Goal: Communication & Community: Answer question/provide support

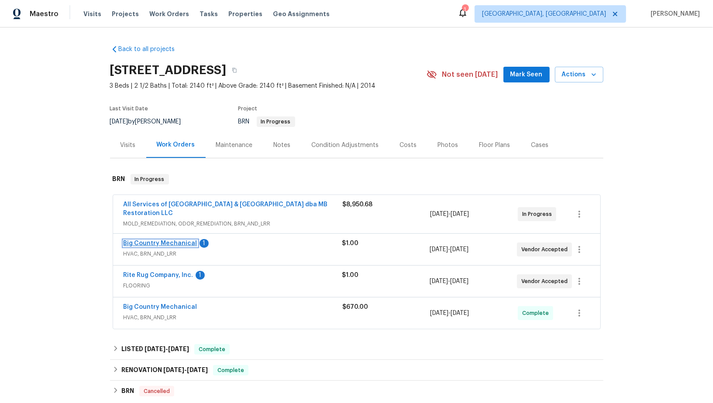
click at [172, 242] on link "Big Country Mechanical" at bounding box center [160, 243] width 74 height 6
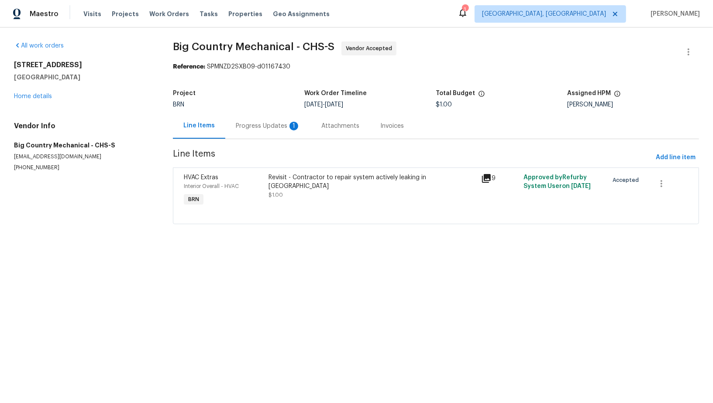
click at [244, 125] on div "Progress Updates 1" at bounding box center [268, 126] width 65 height 9
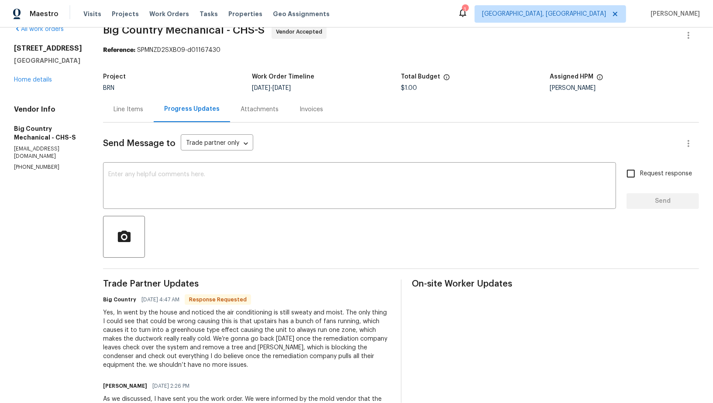
scroll to position [46, 0]
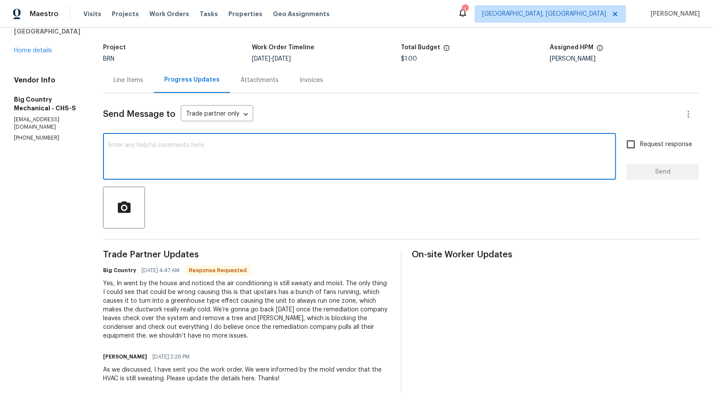
click at [200, 168] on textarea at bounding box center [359, 157] width 502 height 31
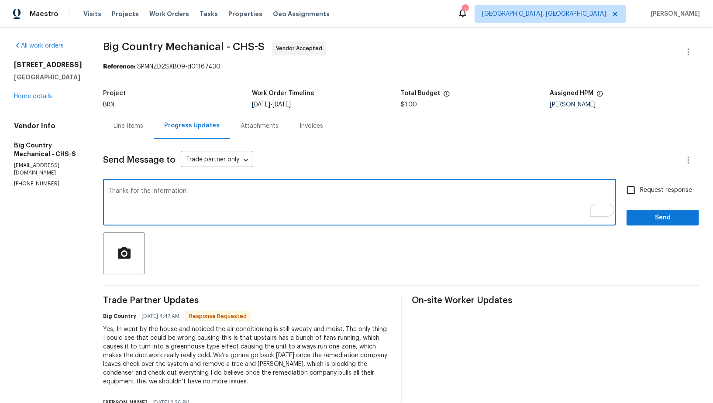
type textarea "Thanks for the information!"
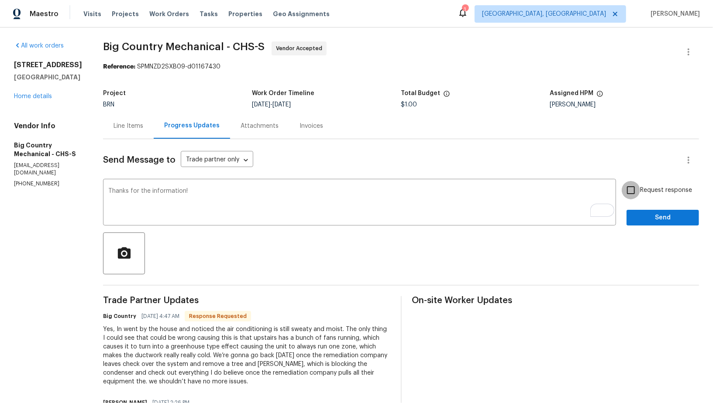
click at [629, 191] on input "Request response" at bounding box center [630, 190] width 18 height 18
checkbox input "true"
click at [638, 210] on button "Send" at bounding box center [662, 218] width 72 height 16
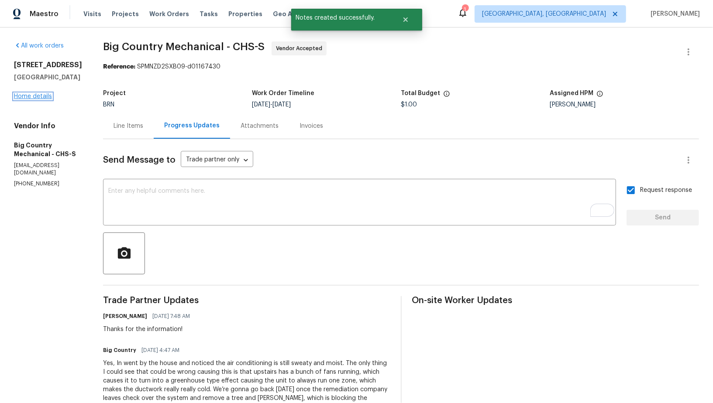
click at [38, 99] on link "Home details" at bounding box center [33, 96] width 38 height 6
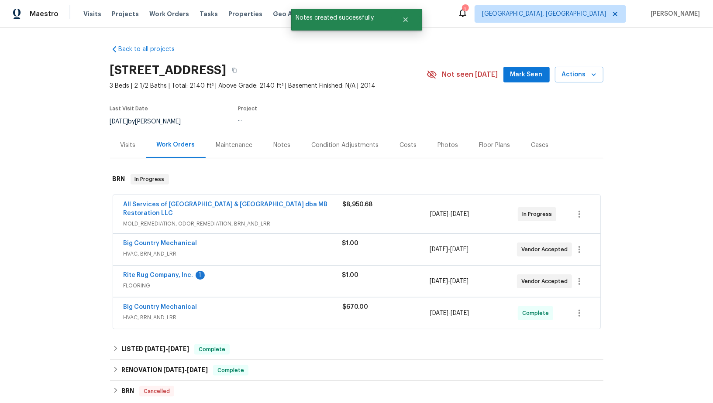
click at [183, 271] on span "Rite Rug Company, Inc." at bounding box center [158, 275] width 70 height 9
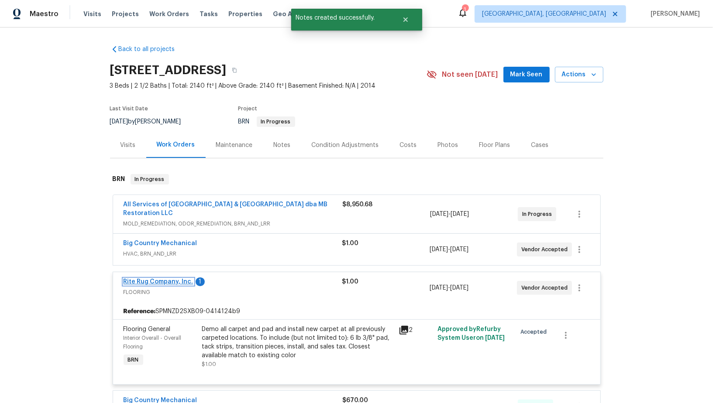
click at [171, 282] on link "Rite Rug Company, Inc." at bounding box center [158, 282] width 70 height 6
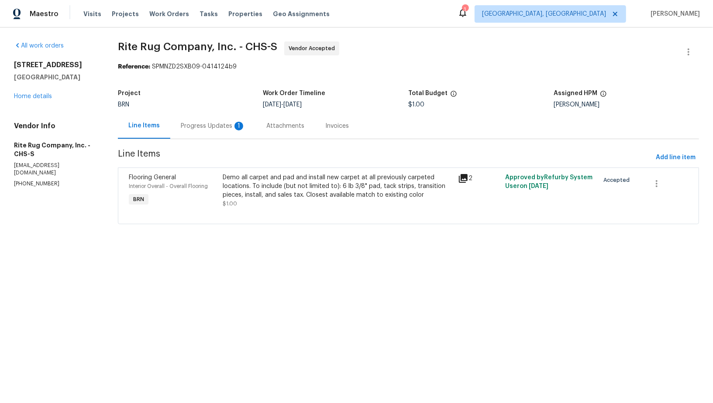
click at [212, 117] on div "Progress Updates 1" at bounding box center [213, 126] width 86 height 26
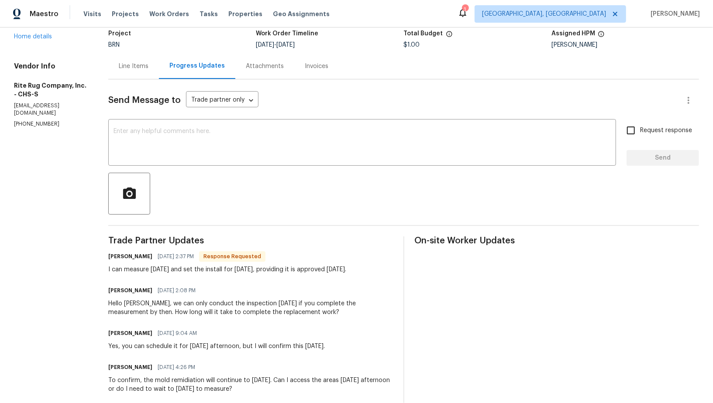
scroll to position [54, 0]
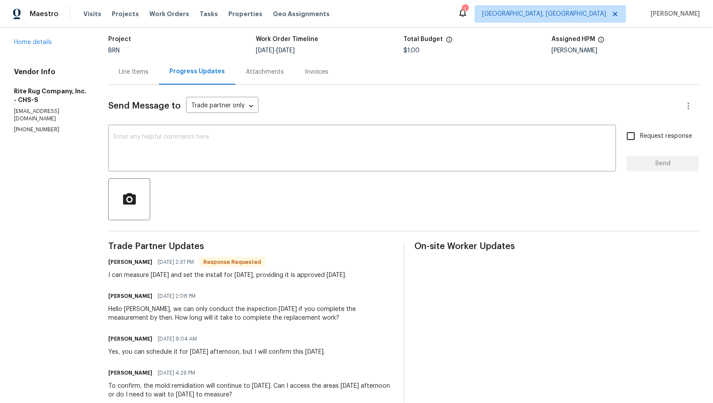
click at [270, 115] on div "Send Message to Trade partner only Trade partner only ​" at bounding box center [392, 106] width 569 height 21
click at [262, 137] on textarea at bounding box center [361, 149] width 497 height 31
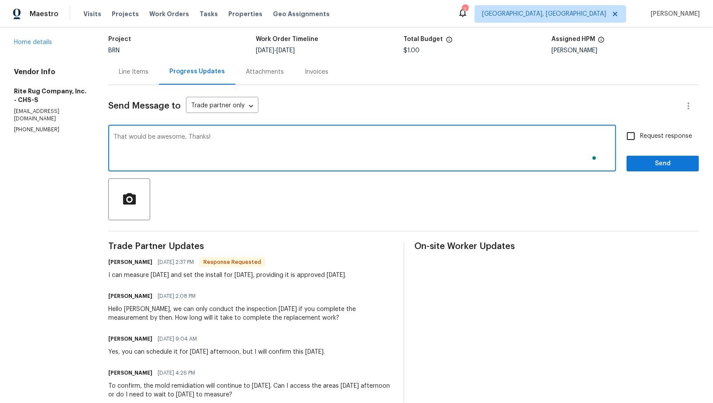
type textarea "That would be awesome, Thanks!"
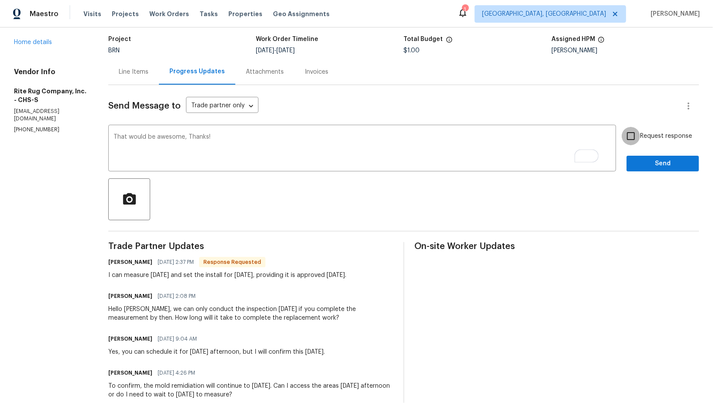
click at [637, 143] on input "Request response" at bounding box center [630, 136] width 18 height 18
checkbox input "true"
click at [662, 166] on span "Send" at bounding box center [662, 163] width 58 height 11
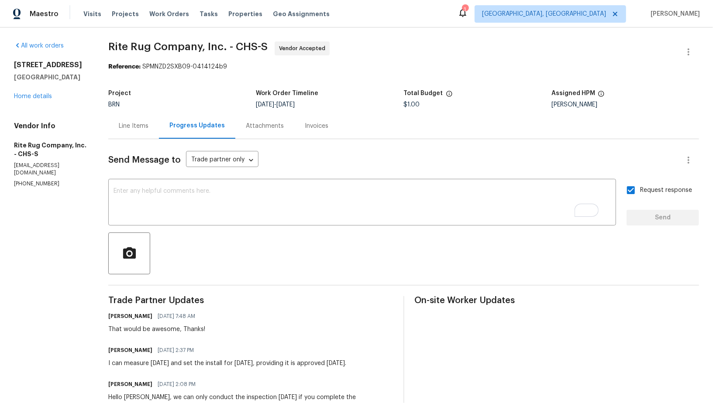
click at [33, 99] on div "3699 Shutesbury St Mount Pleasant, SC 29466 Home details" at bounding box center [50, 81] width 73 height 40
click at [35, 97] on link "Home details" at bounding box center [33, 96] width 38 height 6
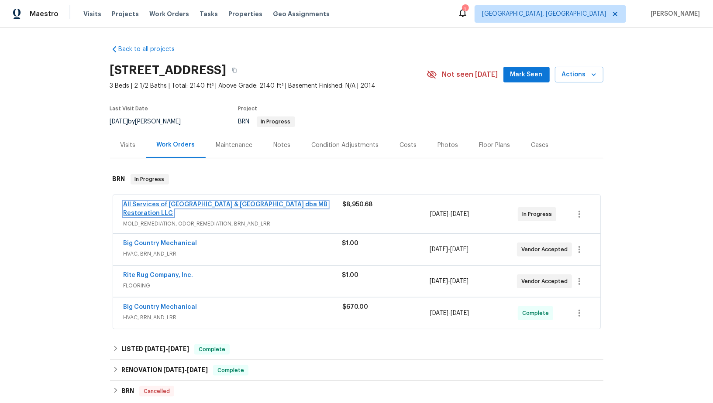
click at [179, 202] on link "All Services of Mount Pleasant & Greater Charleston dba MB Restoration LLC" at bounding box center [225, 209] width 204 height 15
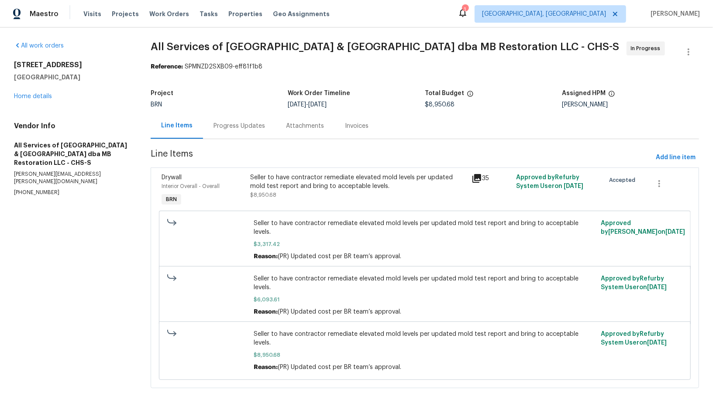
click at [233, 129] on div "Progress Updates" at bounding box center [238, 126] width 51 height 9
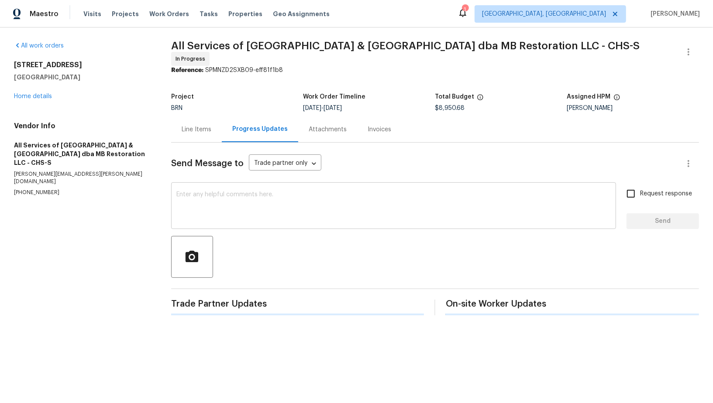
click at [244, 192] on textarea at bounding box center [393, 207] width 434 height 31
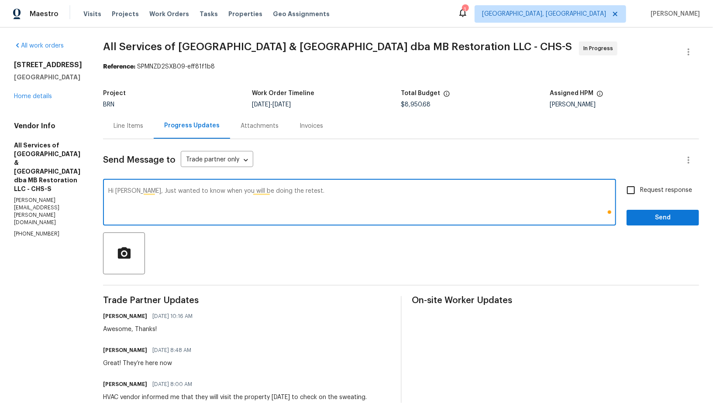
type textarea "Hi Matthew, Just wanted to know when you will be doing the retest."
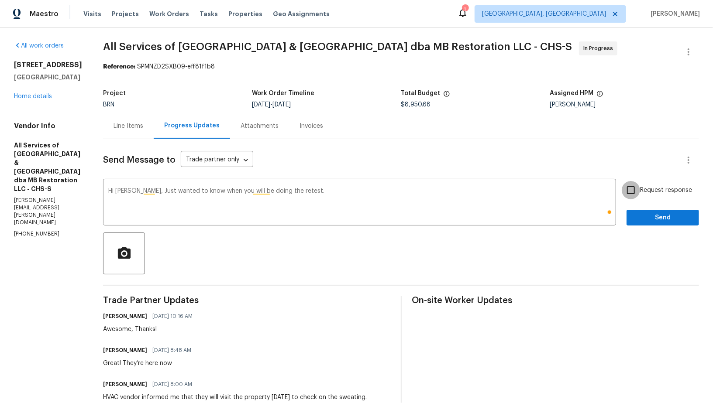
click at [629, 196] on input "Request response" at bounding box center [630, 190] width 18 height 18
checkbox input "true"
click at [632, 212] on button "Send" at bounding box center [662, 218] width 72 height 16
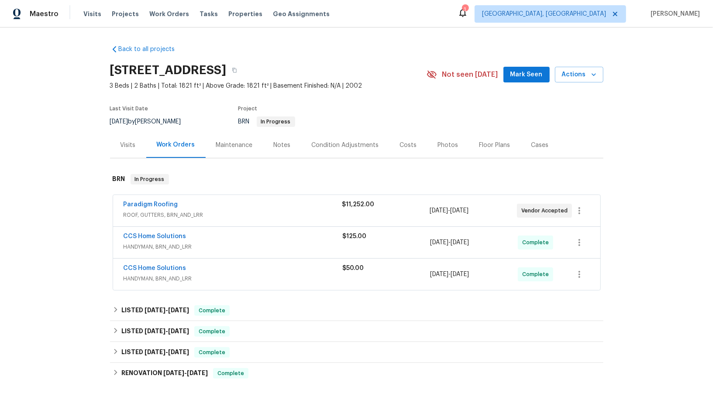
click at [155, 199] on div "Paradigm Roofing ROOF, GUTTERS, BRN_AND_LRR $11,252.00 7/31/2025 - 8/4/2025 Ven…" at bounding box center [356, 210] width 487 height 31
click at [154, 204] on link "Paradigm Roofing" at bounding box center [150, 205] width 55 height 6
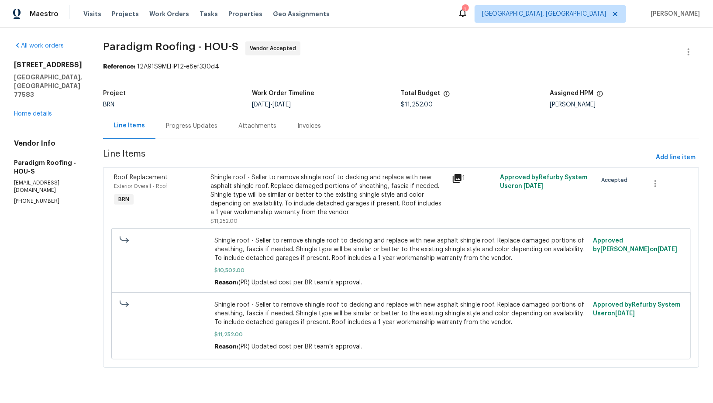
click at [218, 131] on div "Progress Updates" at bounding box center [191, 126] width 72 height 26
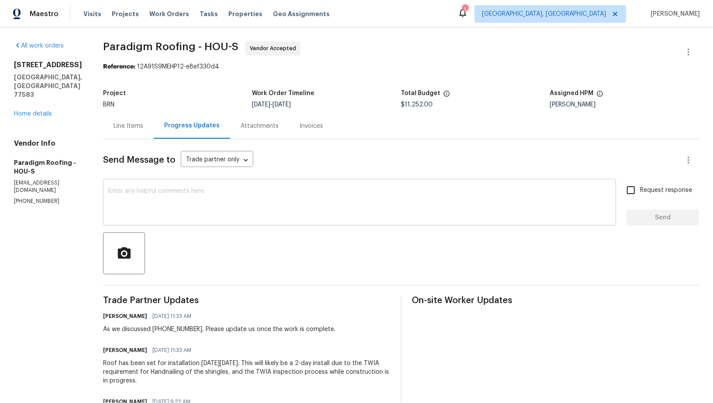
click at [224, 188] on textarea at bounding box center [359, 203] width 502 height 31
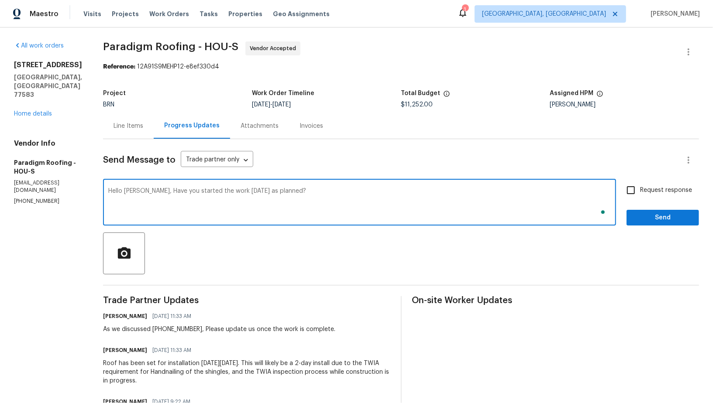
type textarea "Hello Ryan, Have you started the work today as planned?"
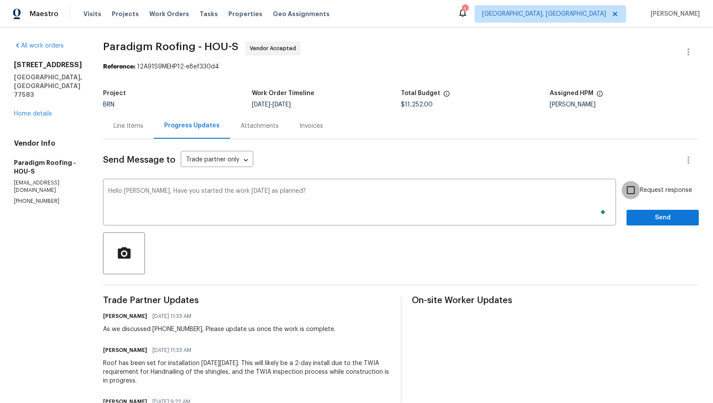
click at [638, 192] on input "Request response" at bounding box center [630, 190] width 18 height 18
checkbox input "true"
click at [650, 224] on button "Send" at bounding box center [662, 218] width 72 height 16
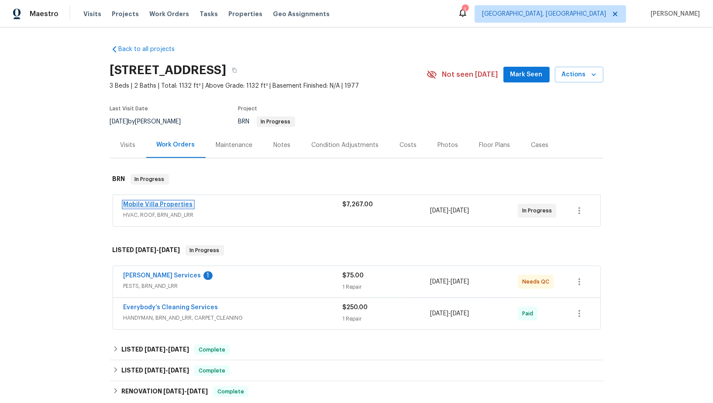
click at [165, 206] on link "Mobile Villa Properties" at bounding box center [157, 205] width 69 height 6
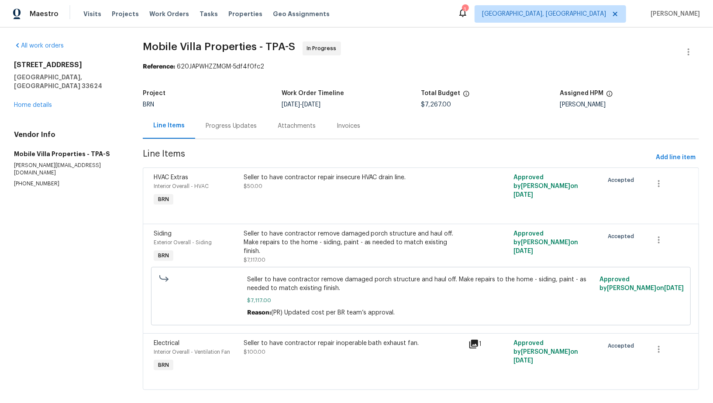
click at [230, 135] on div "Progress Updates" at bounding box center [231, 126] width 72 height 26
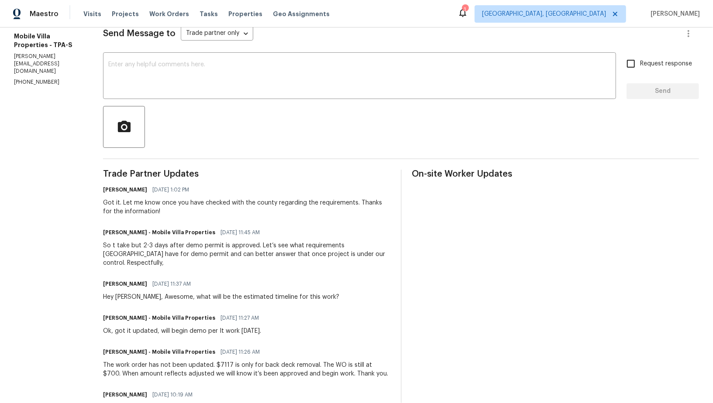
scroll to position [130, 0]
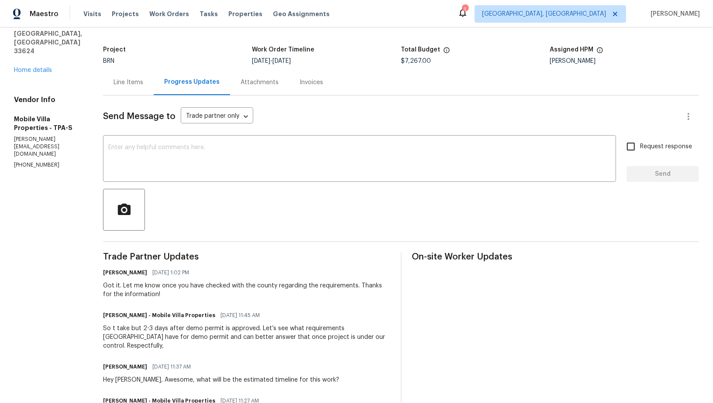
click at [127, 86] on div "Line Items" at bounding box center [128, 82] width 30 height 9
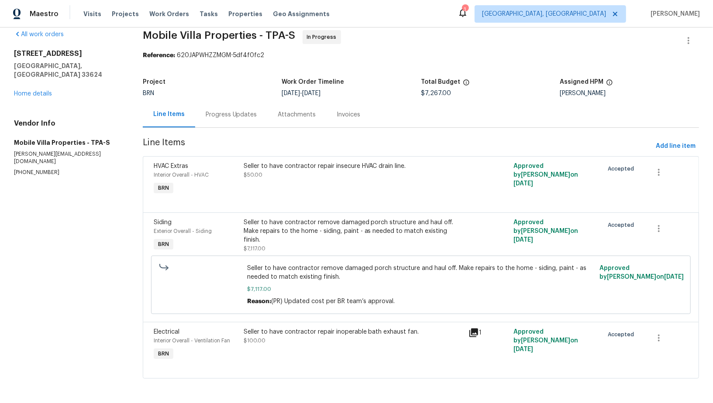
scroll to position [11, 0]
click at [215, 119] on div "Progress Updates" at bounding box center [231, 115] width 51 height 9
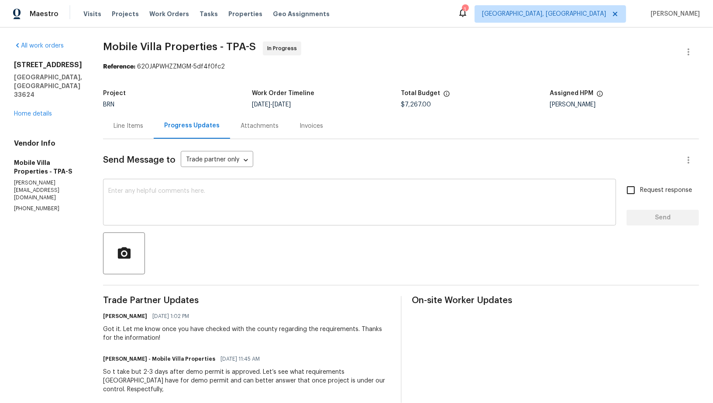
click at [154, 187] on div "x ​" at bounding box center [359, 203] width 513 height 45
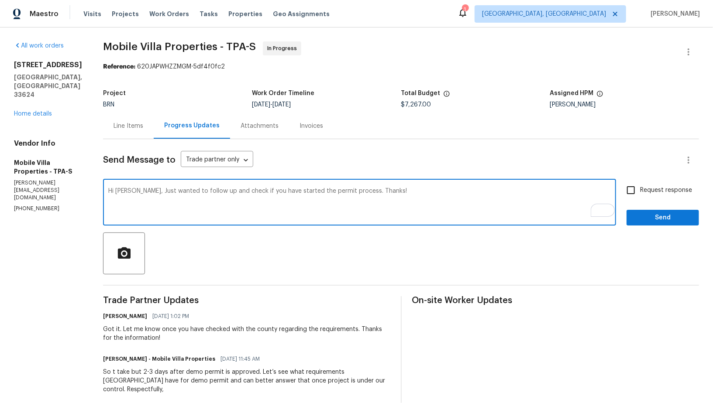
drag, startPoint x: 110, startPoint y: 191, endPoint x: 82, endPoint y: 190, distance: 27.5
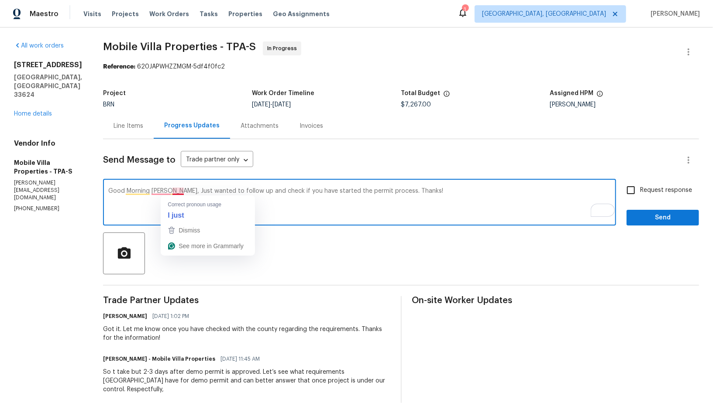
click at [171, 191] on textarea "Good Morning James, Just wanted to follow up and check if you have started the …" at bounding box center [359, 203] width 502 height 31
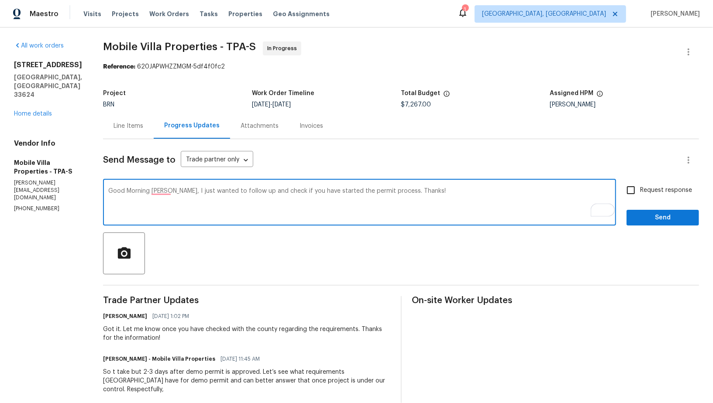
type textarea "Good Morning James, I just wanted to follow up and check if you have started th…"
click at [634, 188] on input "Request response" at bounding box center [630, 190] width 18 height 18
checkbox input "true"
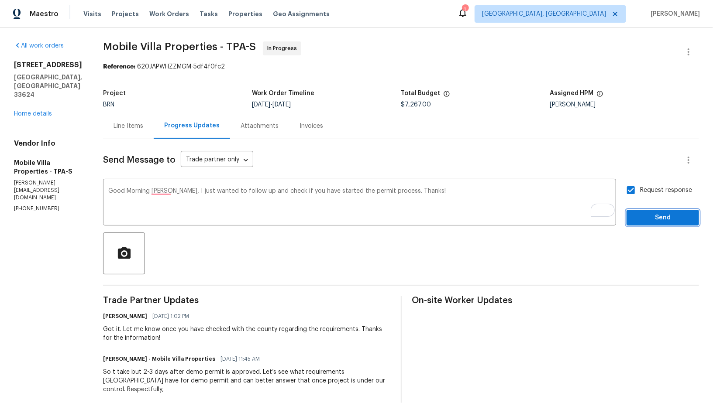
click at [652, 221] on span "Send" at bounding box center [662, 218] width 58 height 11
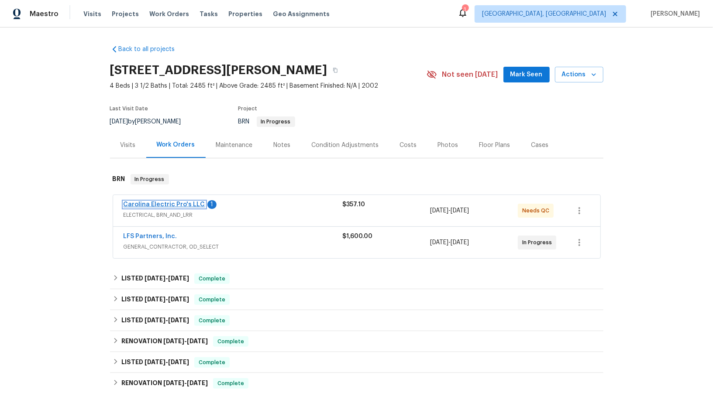
click at [185, 205] on link "Carolina Electric Pro's LLC" at bounding box center [164, 205] width 82 height 6
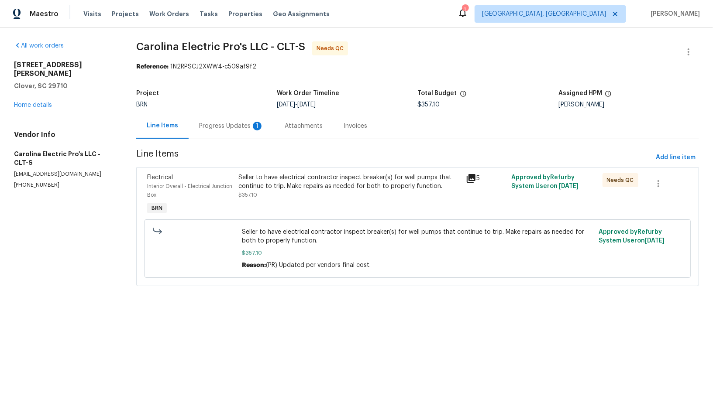
click at [244, 127] on div "Progress Updates 1" at bounding box center [231, 126] width 65 height 9
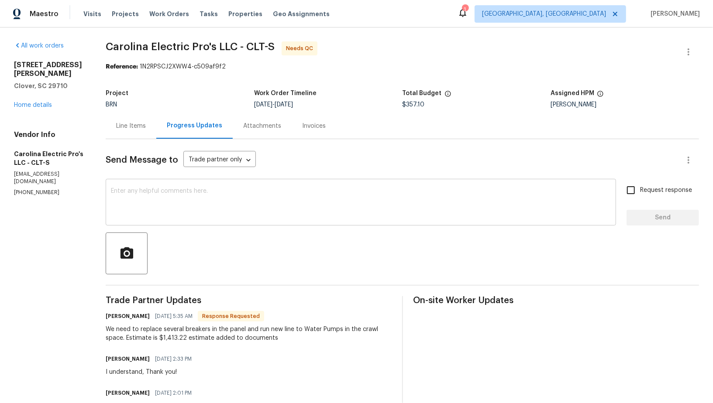
click at [191, 204] on textarea at bounding box center [361, 203] width 500 height 31
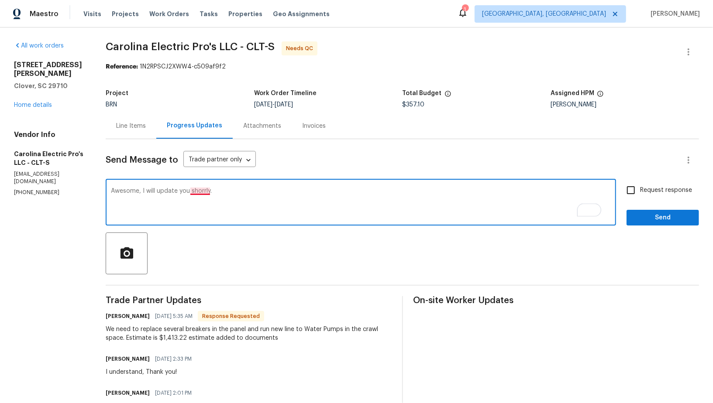
click at [213, 192] on textarea "Awesome, I will update you shorrly." at bounding box center [361, 203] width 500 height 31
click at [168, 190] on textarea "Awesome, I will update you shortly." at bounding box center [361, 203] width 500 height 31
click at [317, 201] on textarea "Awesome, I will check and update you shortly." at bounding box center [361, 203] width 500 height 31
click at [433, 191] on textarea "Awesome, I will check and update you shortly. In the meantime, If it is approve…" at bounding box center [361, 203] width 500 height 31
click at [358, 191] on textarea "Awesome, I will check and update you shortly. In the meantime, If it is approve…" at bounding box center [361, 203] width 500 height 31
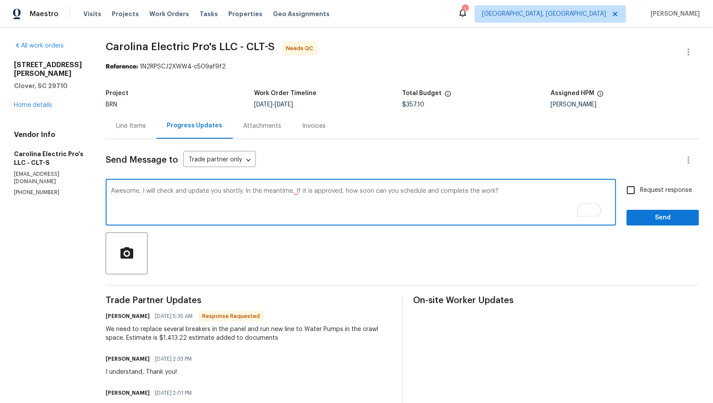
click at [548, 189] on textarea "Awesome, I will check and update you shortly. In the meantime, If it is approve…" at bounding box center [361, 203] width 500 height 31
type textarea "Awesome, I will check and update you shortly. In the meantime, If it is approve…"
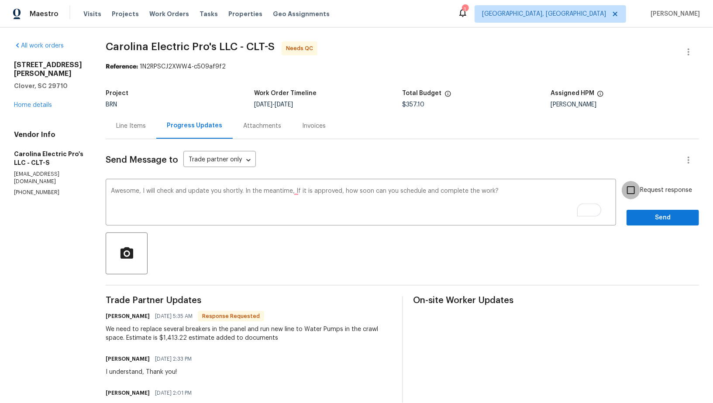
click at [629, 195] on input "Request response" at bounding box center [630, 190] width 18 height 18
checkbox input "true"
click at [641, 216] on span "Send" at bounding box center [662, 218] width 58 height 11
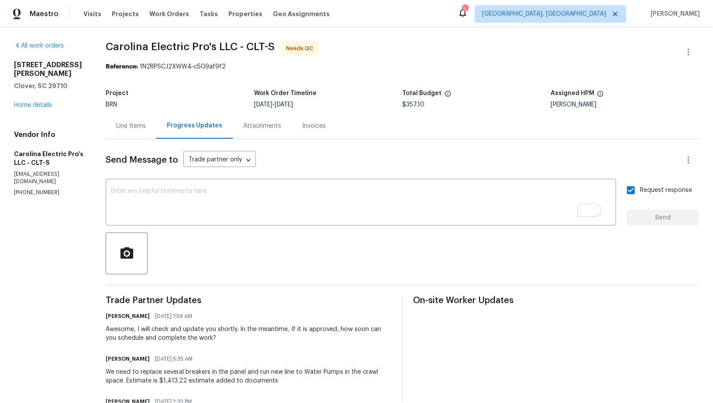
click at [144, 126] on div "Line Items" at bounding box center [131, 126] width 30 height 9
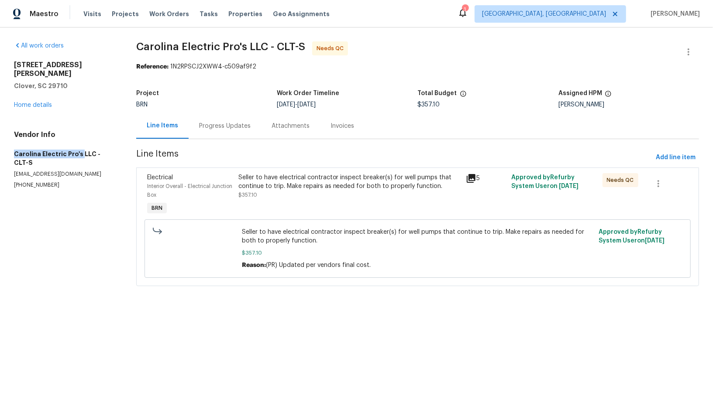
drag, startPoint x: 0, startPoint y: 140, endPoint x: 79, endPoint y: 142, distance: 79.0
click at [79, 142] on div "All work orders 331 Don McCarter Dr Clover, SC 29710 Home details Vendor Info C…" at bounding box center [356, 168] width 713 height 283
copy h5 "Carolina Electric Pro's"
click at [271, 192] on div "Seller to have electrical contractor inspect breaker(s) for well pumps that con…" at bounding box center [349, 186] width 222 height 26
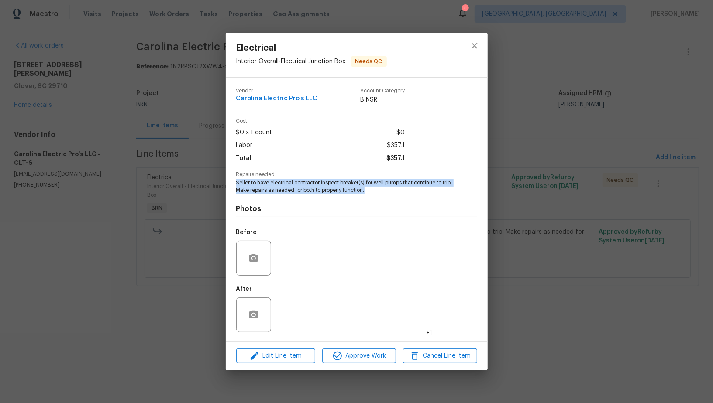
drag, startPoint x: 234, startPoint y: 185, endPoint x: 390, endPoint y: 193, distance: 156.0
click at [390, 193] on div "Vendor Carolina Electric Pro's LLC Account Category BINSR Cost $0 x 1 count $0 …" at bounding box center [357, 210] width 262 height 264
copy span "Seller to have electrical contractor inspect breaker(s) for well pumps that con…"
click at [219, 192] on div "Electrical Interior Overall - Electrical Junction Box Needs QC Vendor Carolina …" at bounding box center [356, 201] width 713 height 403
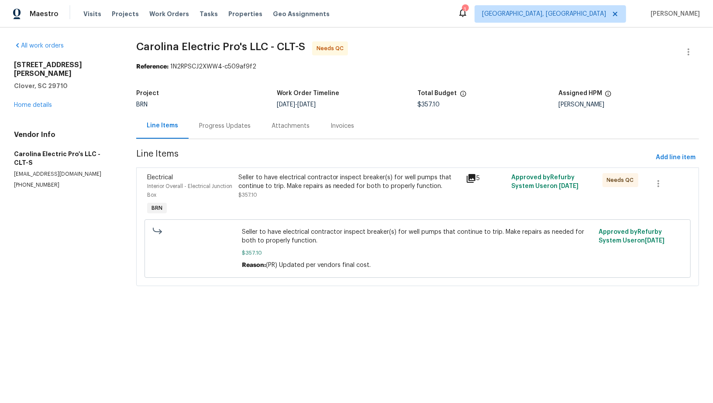
click at [219, 133] on div "Progress Updates" at bounding box center [225, 126] width 72 height 26
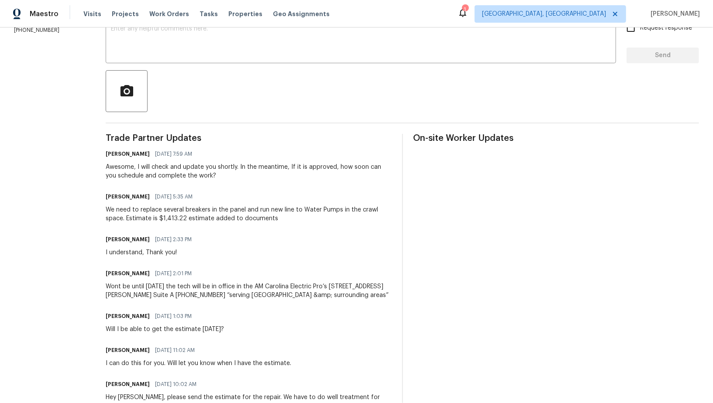
scroll to position [167, 0]
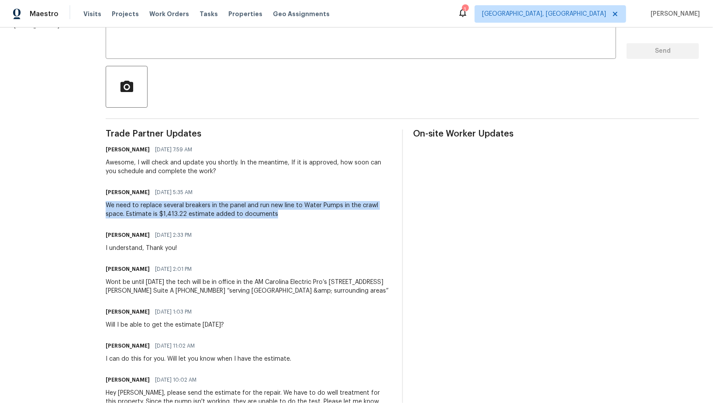
drag, startPoint x: 117, startPoint y: 206, endPoint x: 293, endPoint y: 219, distance: 176.3
copy div "We need to replace several breakers in the panel and run new line to Water Pump…"
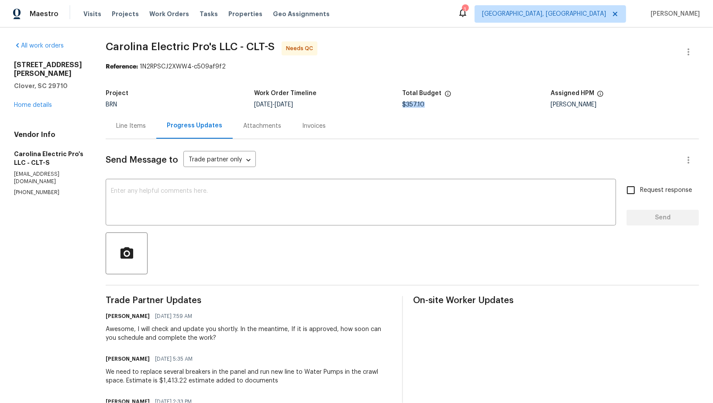
drag, startPoint x: 434, startPoint y: 105, endPoint x: 410, endPoint y: 99, distance: 25.1
click at [410, 99] on figure "Total Budget $357.10" at bounding box center [476, 98] width 148 height 17
copy figure "$357.10"
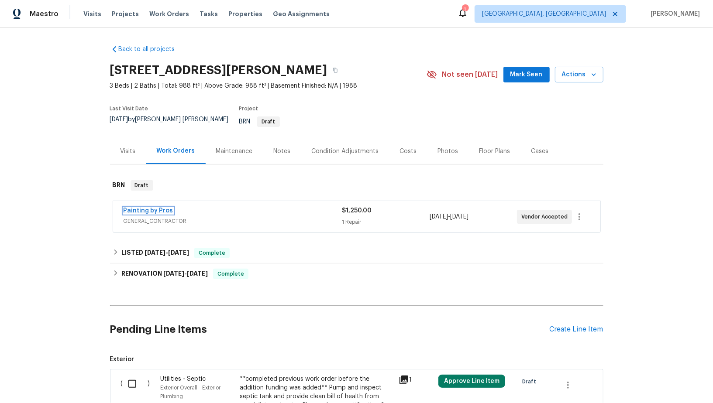
click at [155, 208] on link "Painting by Pros" at bounding box center [148, 211] width 50 height 6
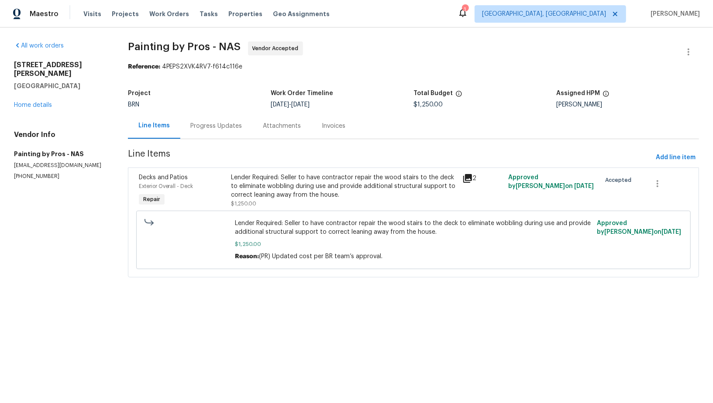
click at [233, 123] on div "Progress Updates" at bounding box center [216, 126] width 51 height 9
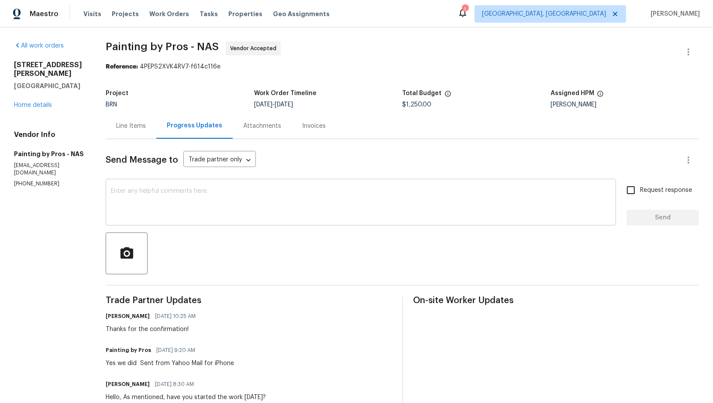
click at [237, 192] on textarea at bounding box center [361, 203] width 500 height 31
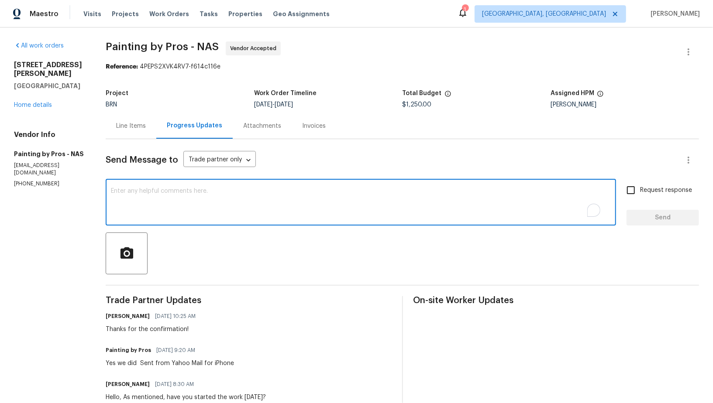
type textarea "J"
type textarea "h"
type textarea "Hello, Just wanted to follow up and check if the work will be completed [DATE].…"
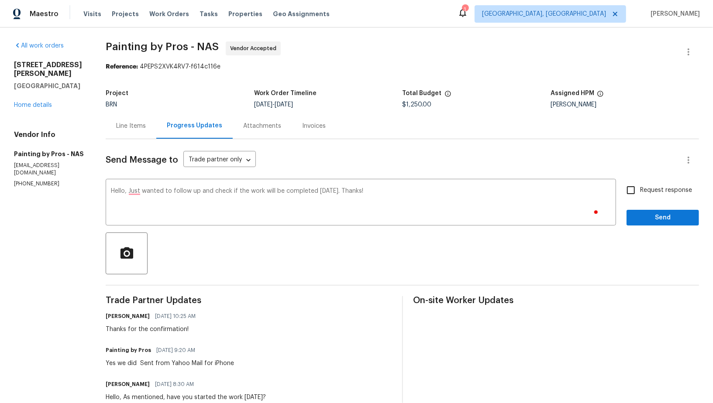
click at [621, 194] on div "Hello, Just wanted to follow up and check if the work will be completed [DATE].…" at bounding box center [402, 203] width 593 height 45
click at [633, 192] on input "Request response" at bounding box center [630, 190] width 18 height 18
checkbox input "true"
click at [645, 210] on button "Send" at bounding box center [662, 218] width 72 height 16
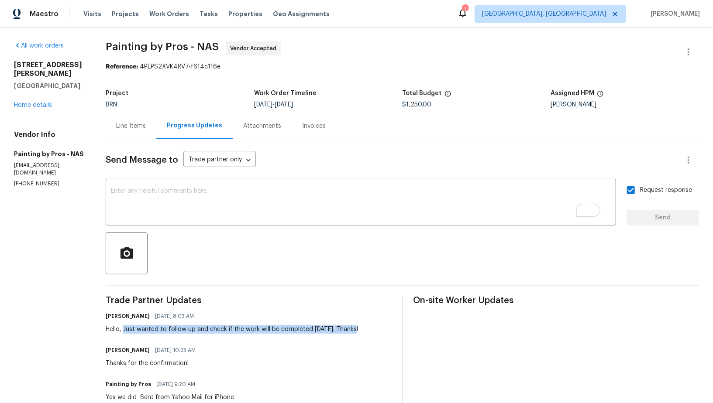
drag, startPoint x: 133, startPoint y: 328, endPoint x: 377, endPoint y: 333, distance: 244.4
click at [377, 333] on div "[PERSON_NAME] R [DATE] 8:03 AM Hello, Just wanted to follow up and check if the…" at bounding box center [248, 322] width 285 height 24
copy div "Just wanted to follow up and check if the work will be completed [DATE]. Thanks!"
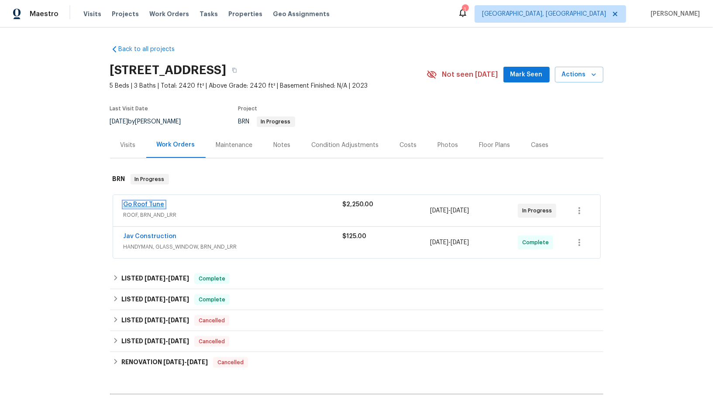
click at [148, 203] on link "Go Roof Tune" at bounding box center [143, 205] width 41 height 6
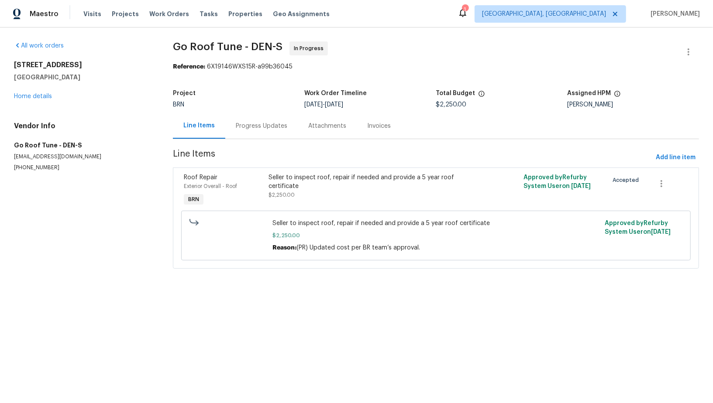
click at [245, 125] on div "Progress Updates" at bounding box center [261, 126] width 51 height 9
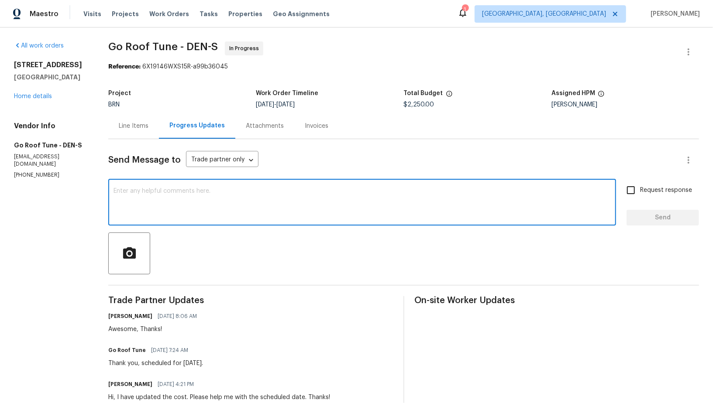
click at [245, 212] on textarea at bounding box center [361, 203] width 497 height 31
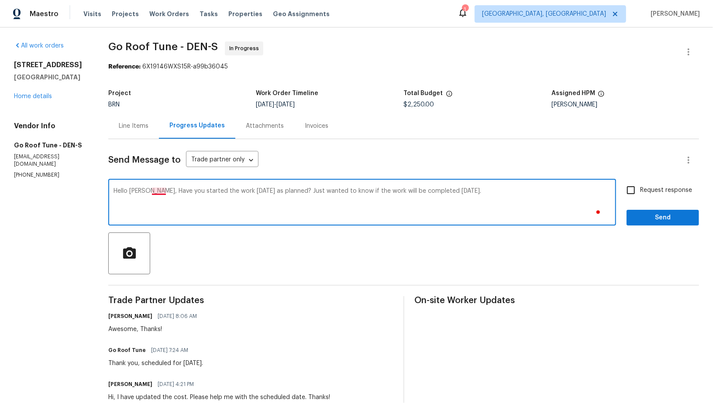
click at [162, 191] on textarea "Hello Evelyn, Have you started the work today as planned? Just wanted to know i…" at bounding box center [361, 203] width 497 height 31
type textarea "Hello Evelyn, have you started the work today as planned? Just wanted to know i…"
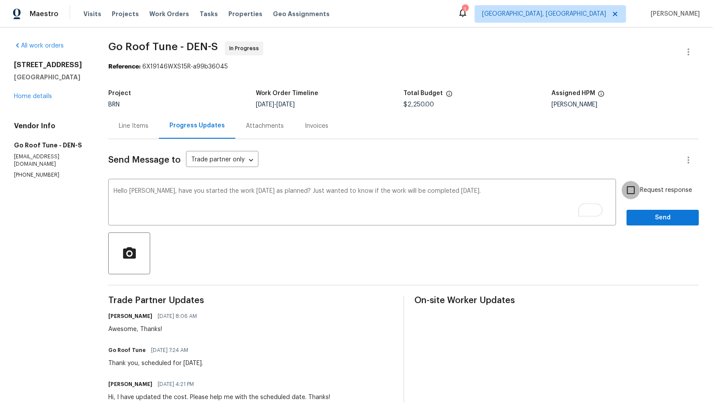
click at [634, 192] on input "Request response" at bounding box center [630, 190] width 18 height 18
checkbox input "true"
click at [638, 212] on button "Send" at bounding box center [662, 218] width 72 height 16
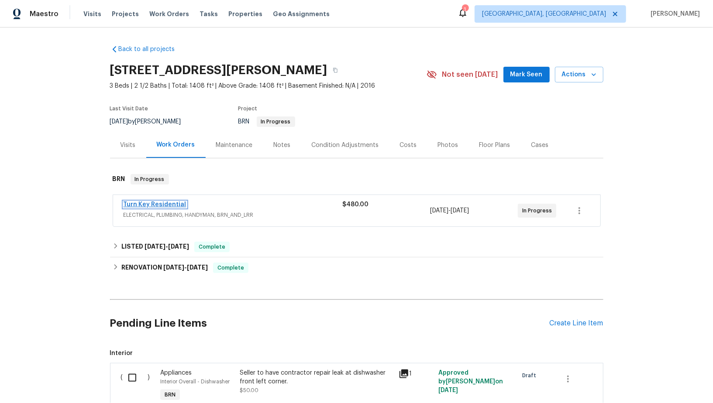
click at [165, 204] on link "Turn Key Residential" at bounding box center [154, 205] width 63 height 6
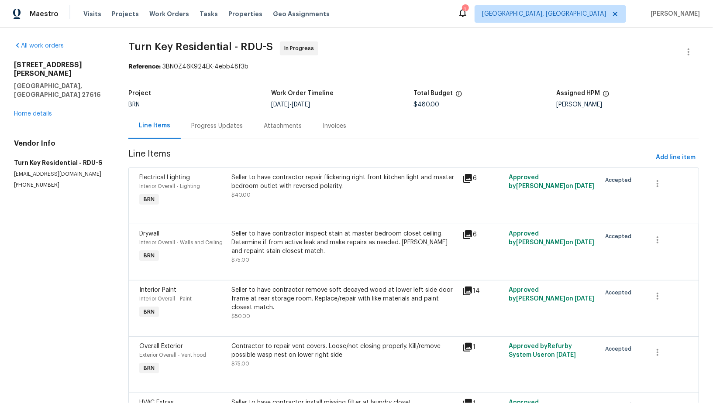
click at [251, 130] on div "Progress Updates" at bounding box center [217, 126] width 72 height 26
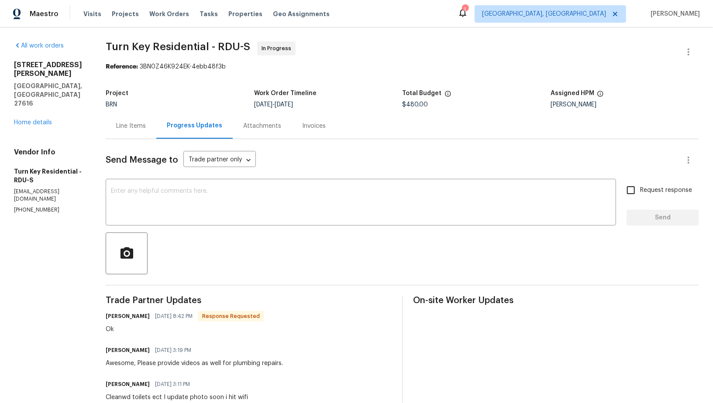
click at [156, 132] on div "Line Items" at bounding box center [131, 126] width 51 height 26
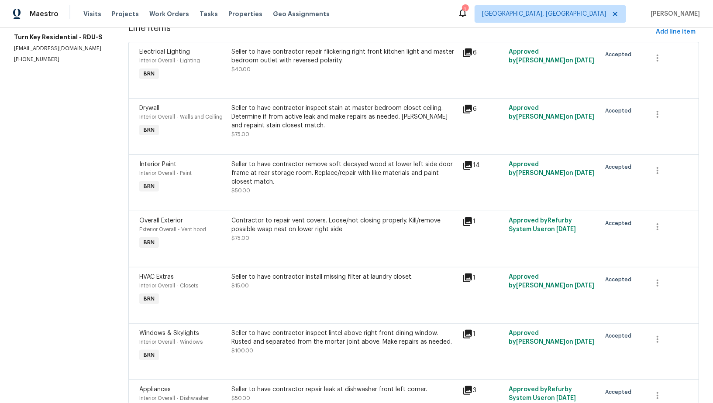
scroll to position [295, 0]
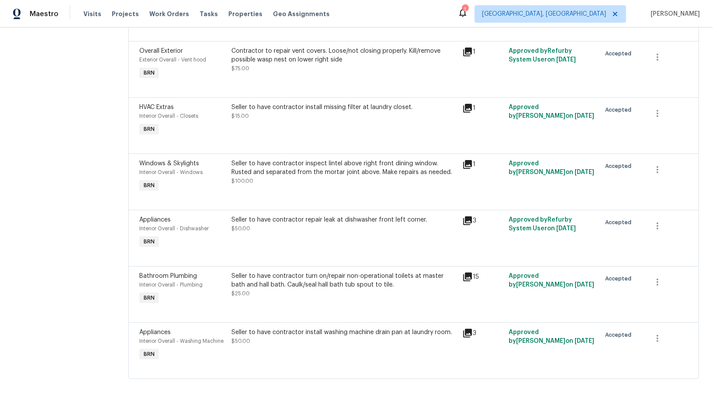
click at [290, 347] on div "Seller to have contractor install washing machine drain pan at laundry room. $5…" at bounding box center [344, 346] width 231 height 40
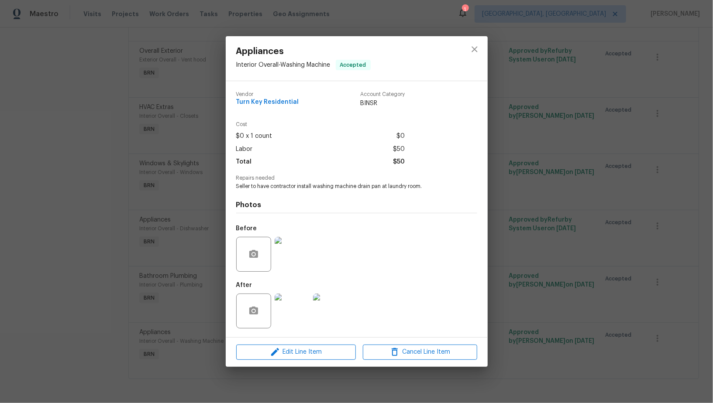
click at [282, 264] on img at bounding box center [291, 254] width 35 height 35
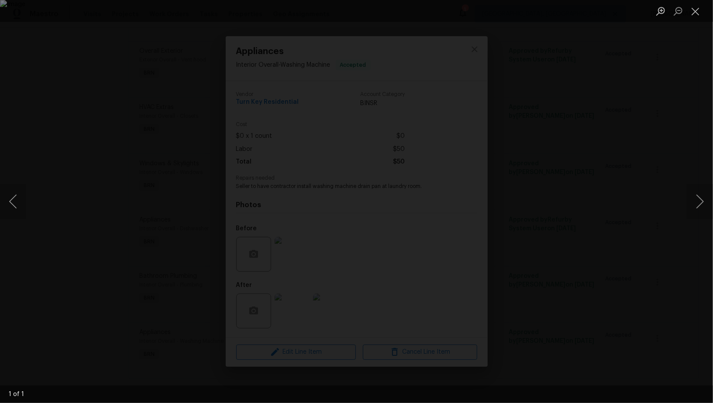
click at [343, 269] on div "Lightbox" at bounding box center [356, 201] width 713 height 403
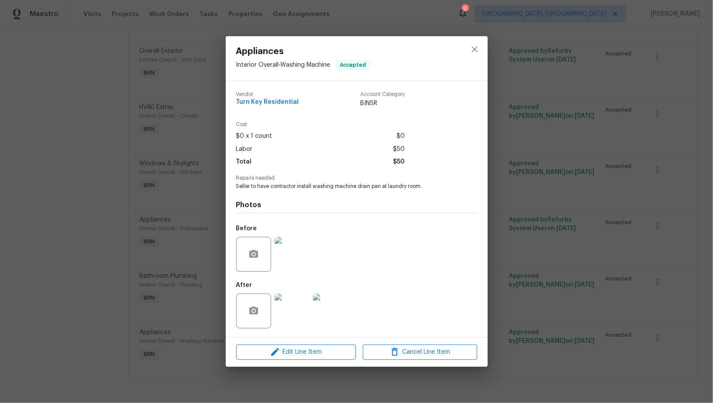
click at [299, 309] on img at bounding box center [291, 311] width 35 height 35
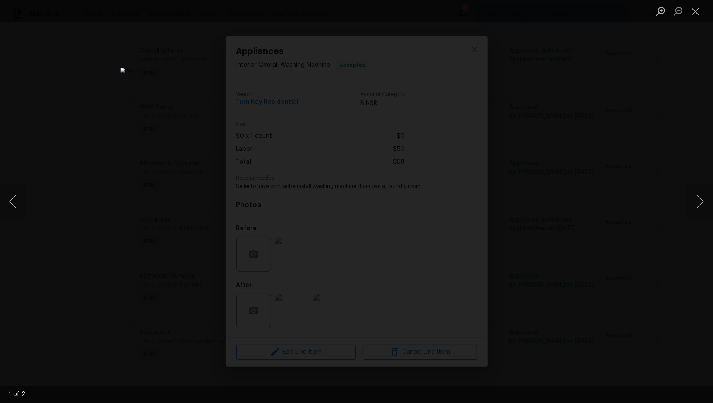
click at [591, 327] on div "Lightbox" at bounding box center [356, 201] width 713 height 403
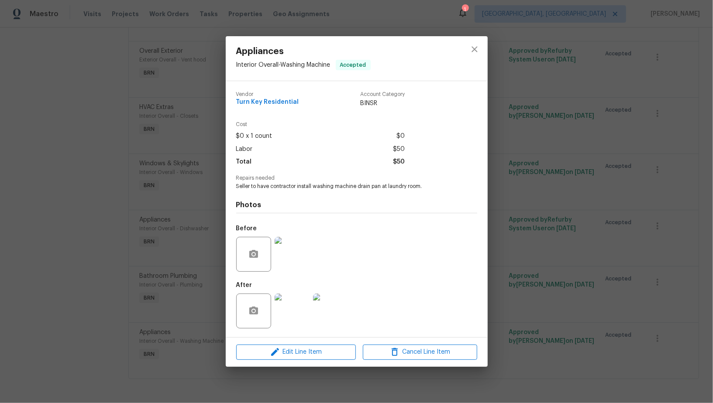
click at [591, 327] on div "Appliances Interior Overall - Washing Machine Accepted Vendor Turn Key Resident…" at bounding box center [356, 201] width 713 height 403
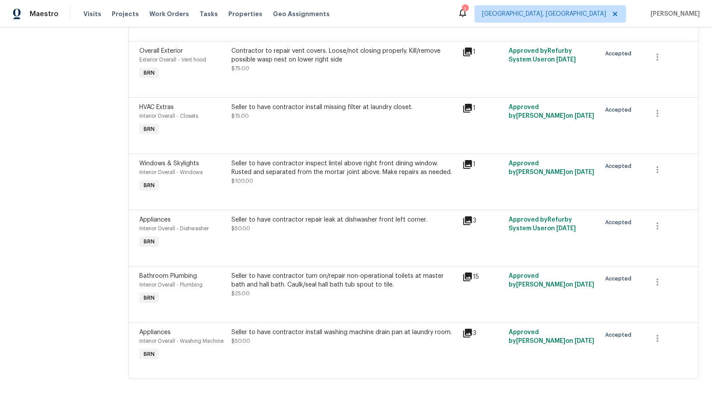
click at [324, 289] on div "Seller to have contractor turn on/repair non-operational toilets at master bath…" at bounding box center [344, 285] width 226 height 26
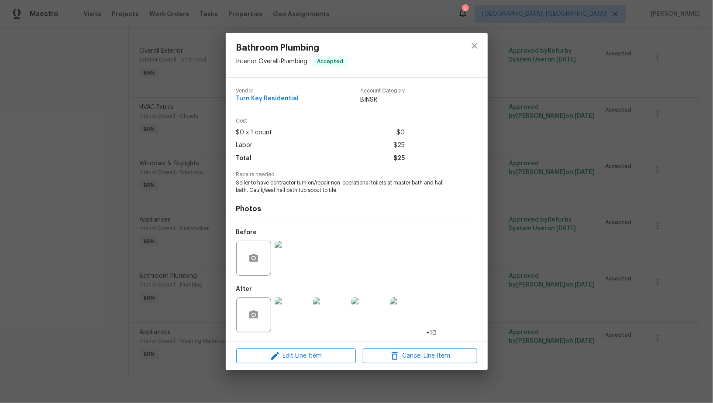
click at [283, 261] on img at bounding box center [291, 258] width 35 height 35
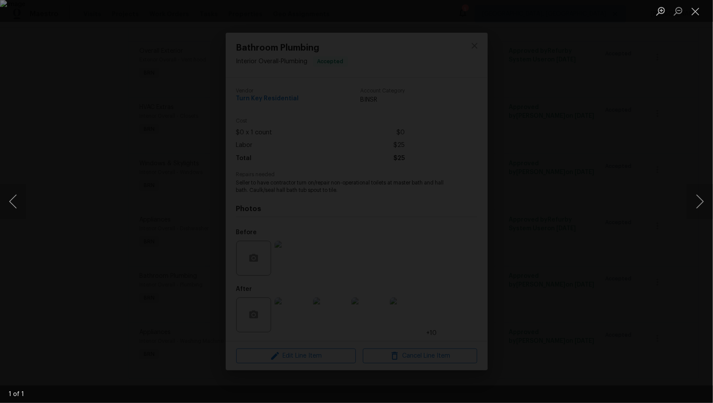
click at [644, 312] on div "Lightbox" at bounding box center [356, 201] width 713 height 403
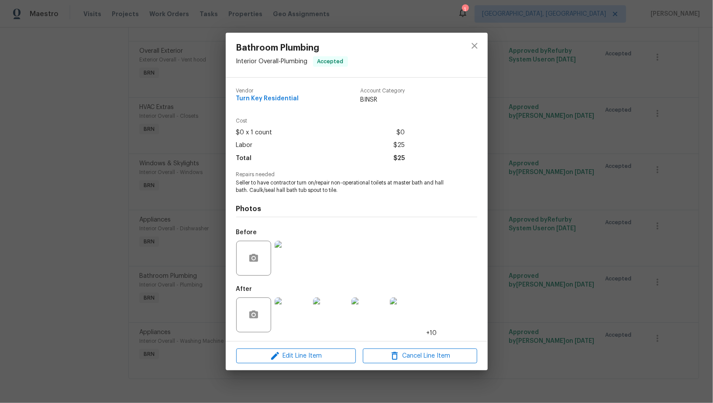
click at [282, 319] on img at bounding box center [291, 315] width 35 height 35
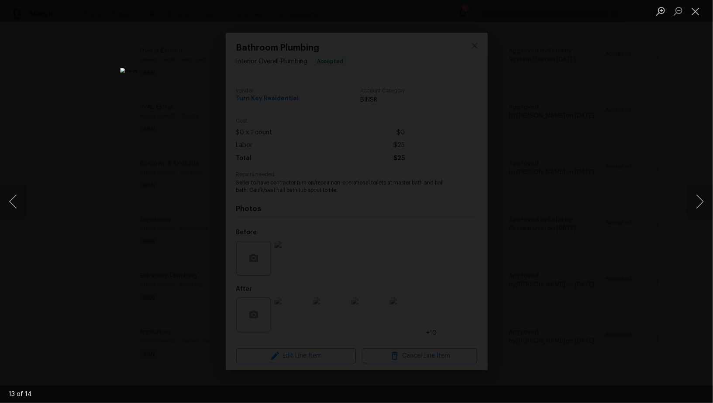
click at [585, 284] on div "Lightbox" at bounding box center [356, 201] width 713 height 403
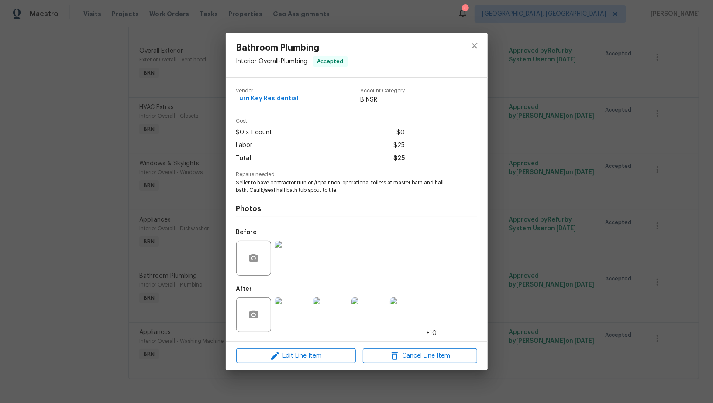
click at [584, 284] on div "Bathroom Plumbing Interior Overall - Plumbing Accepted Vendor Turn Key Resident…" at bounding box center [356, 201] width 713 height 403
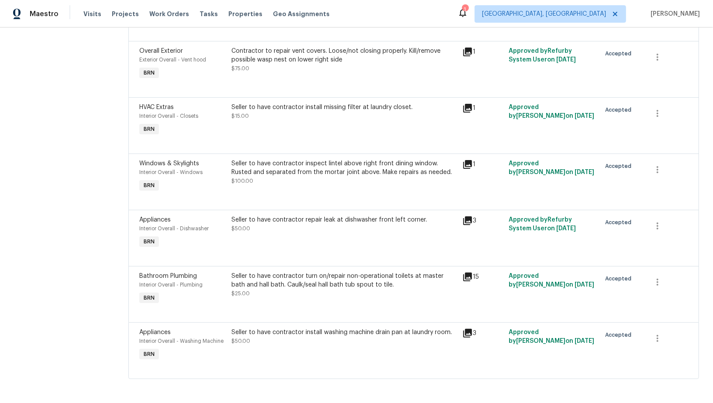
scroll to position [267, 0]
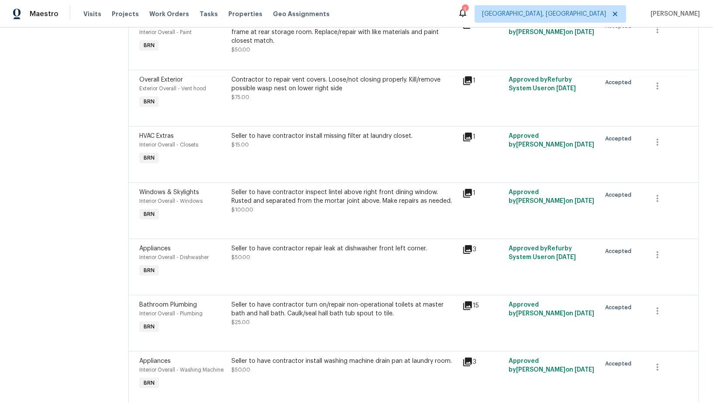
click at [286, 247] on div "Seller to have contractor repair leak at dishwasher front left corner." at bounding box center [344, 248] width 226 height 9
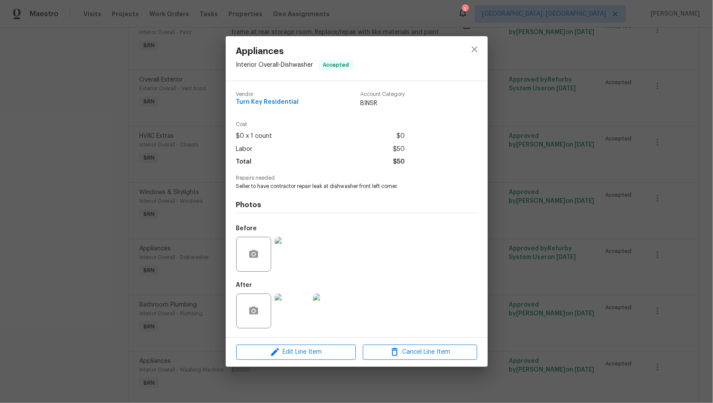
click at [292, 255] on img at bounding box center [291, 254] width 35 height 35
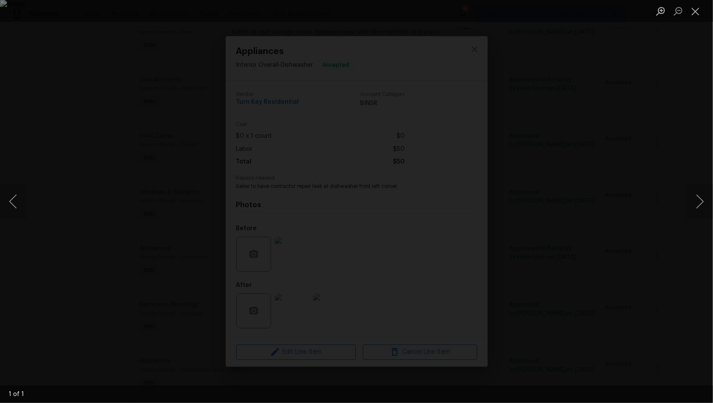
click at [606, 253] on div "Lightbox" at bounding box center [356, 201] width 713 height 403
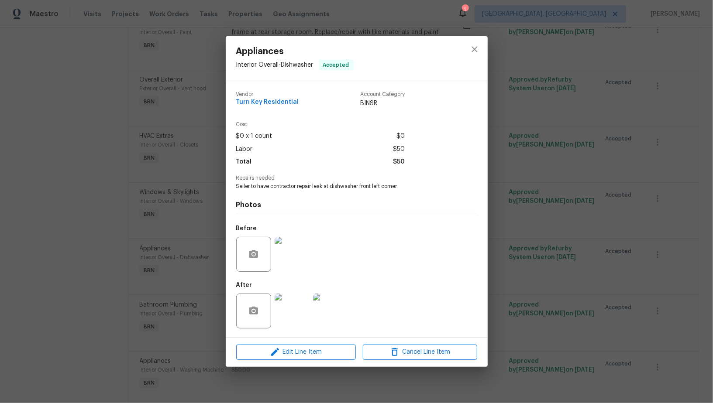
click at [295, 309] on img at bounding box center [291, 311] width 35 height 35
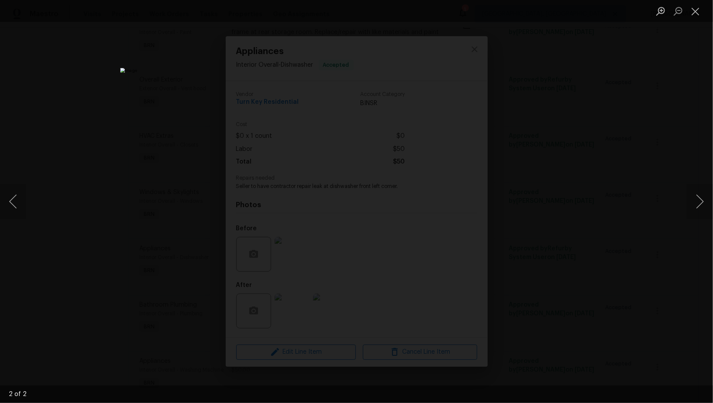
click at [611, 274] on div "Lightbox" at bounding box center [356, 201] width 713 height 403
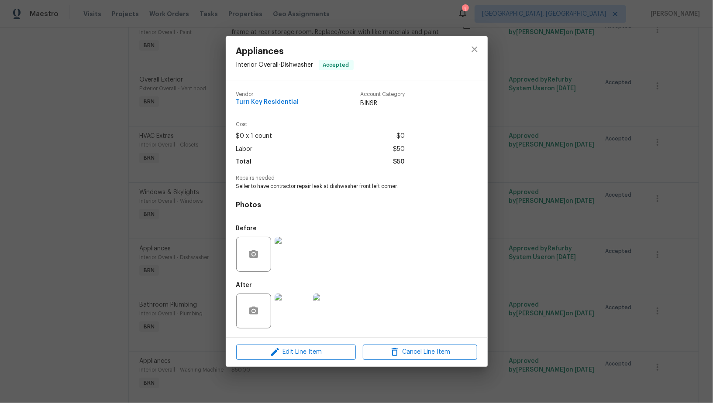
click at [604, 269] on div "Appliances Interior Overall - Dishwasher Accepted Vendor Turn Key Residential A…" at bounding box center [356, 201] width 713 height 403
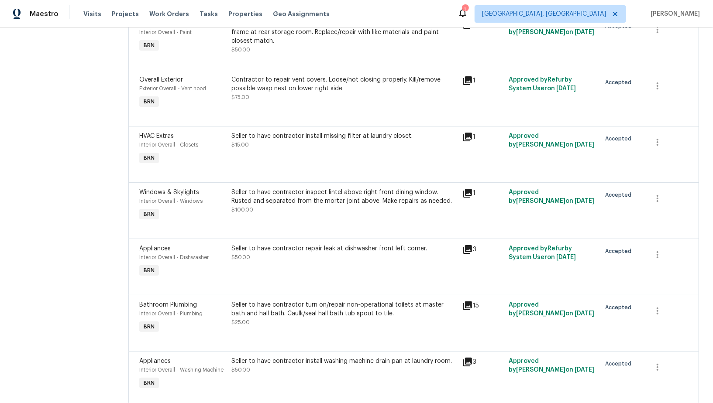
scroll to position [258, 0]
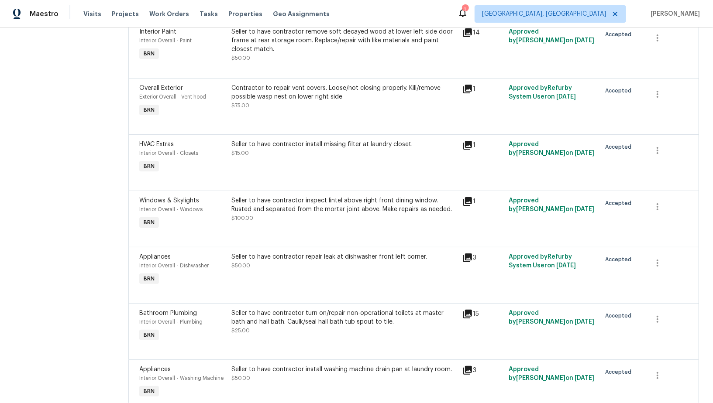
click at [322, 227] on div "Seller to have contractor inspect lintel above right front dining window. Ruste…" at bounding box center [344, 214] width 231 height 40
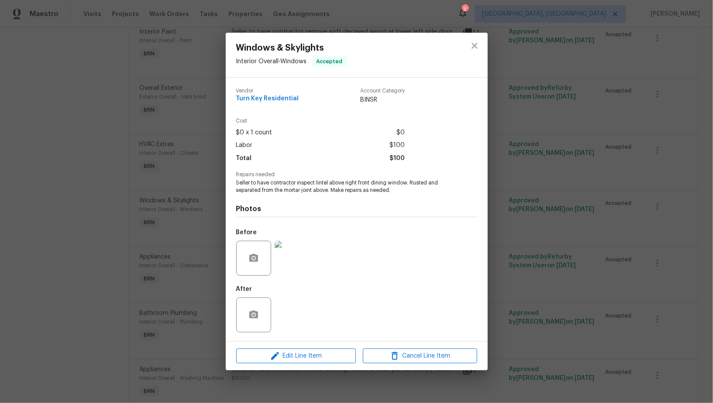
click at [291, 265] on img at bounding box center [291, 258] width 35 height 35
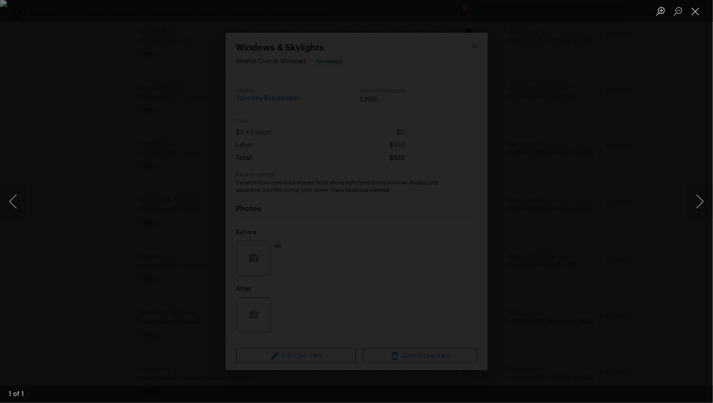
click at [338, 302] on div "Lightbox" at bounding box center [356, 201] width 713 height 403
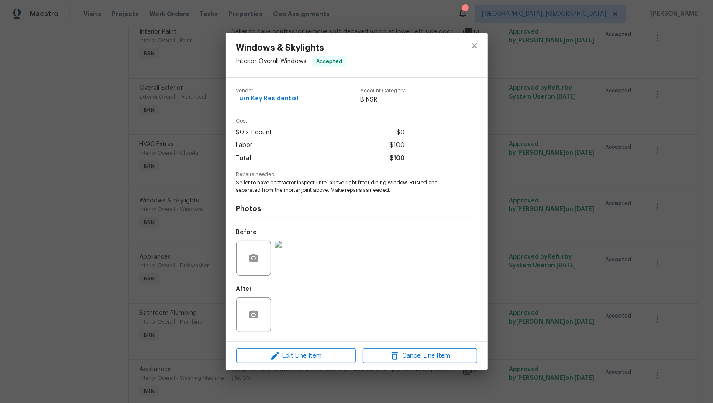
click at [291, 315] on div "After" at bounding box center [356, 309] width 241 height 57
click at [168, 307] on div "Windows & Skylights Interior Overall - Windows Accepted Vendor Turn Key Residen…" at bounding box center [356, 201] width 713 height 403
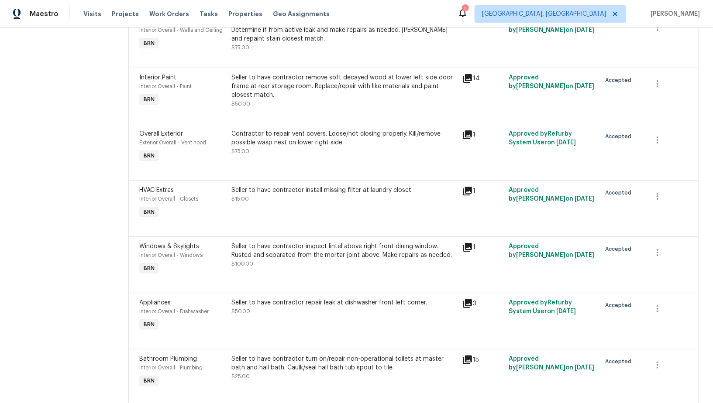
scroll to position [206, 0]
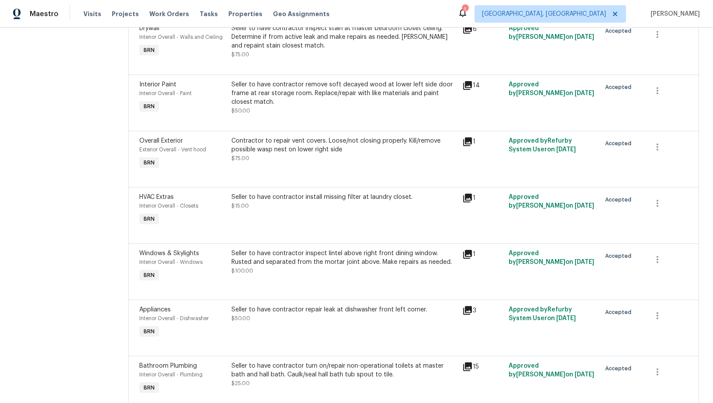
click at [291, 211] on div "Seller to have contractor install missing filter at laundry closet. $15.00" at bounding box center [344, 210] width 231 height 40
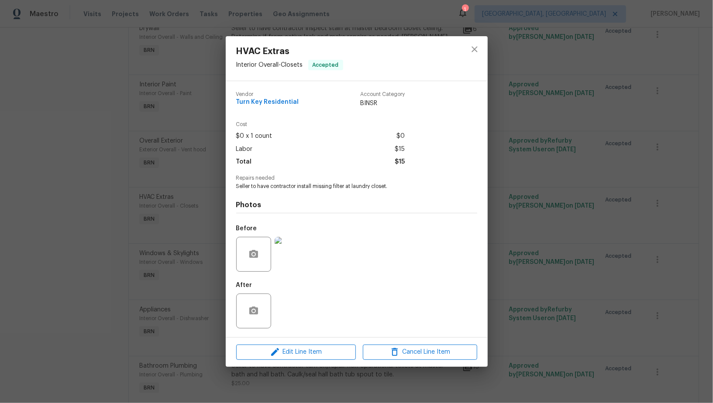
click at [289, 269] on img at bounding box center [291, 254] width 35 height 35
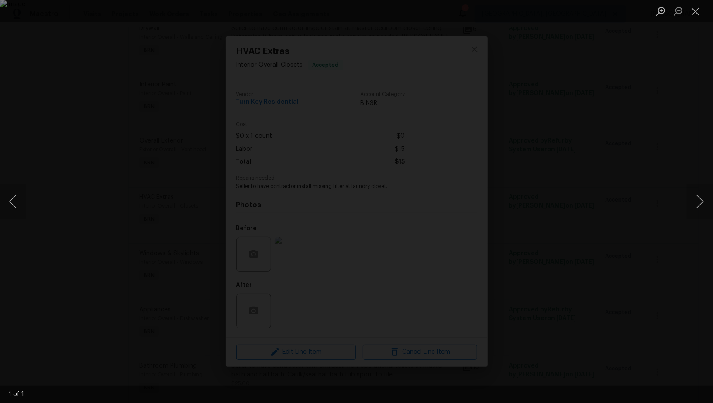
click at [568, 308] on div "Lightbox" at bounding box center [356, 201] width 713 height 403
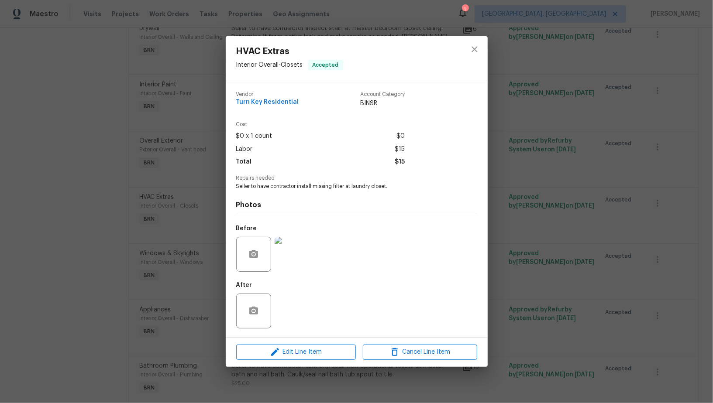
click at [568, 308] on div "HVAC Extras Interior Overall - Closets Accepted Vendor Turn Key Residential Acc…" at bounding box center [356, 201] width 713 height 403
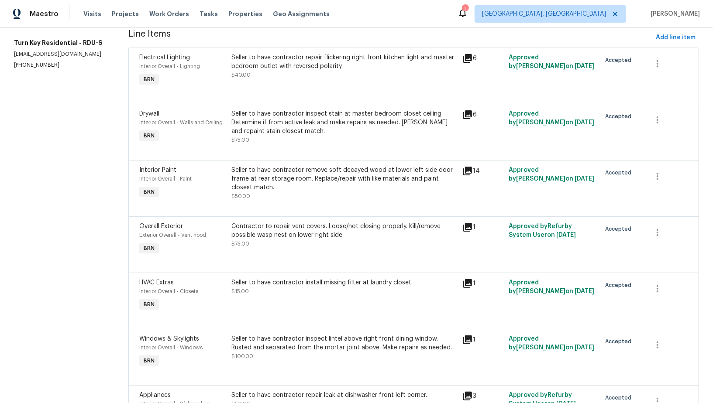
scroll to position [100, 0]
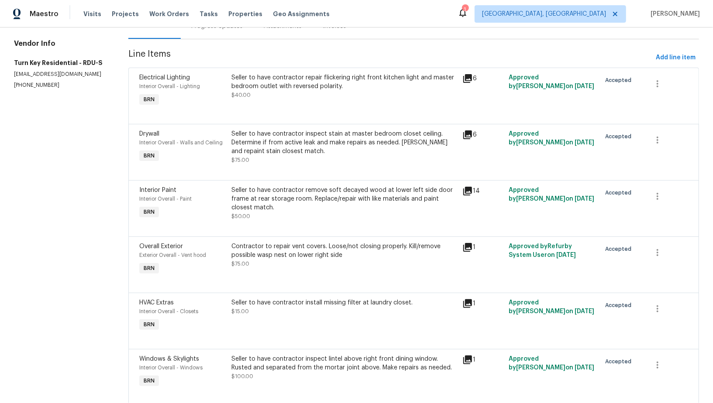
click at [334, 266] on div "Contractor to repair vent covers. Loose/not closing properly. Kill/remove possi…" at bounding box center [344, 255] width 226 height 26
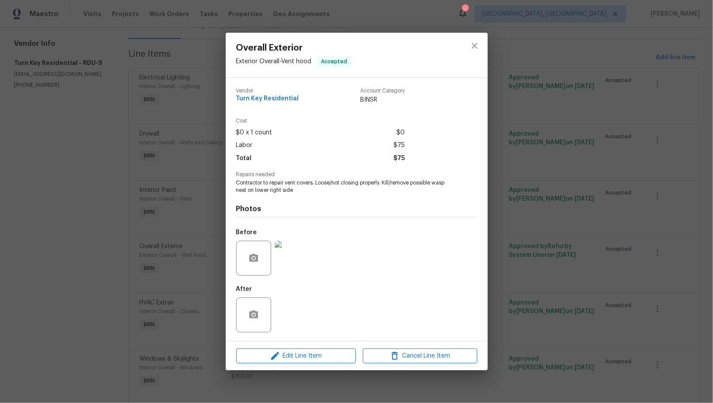
click at [295, 259] on img at bounding box center [291, 258] width 35 height 35
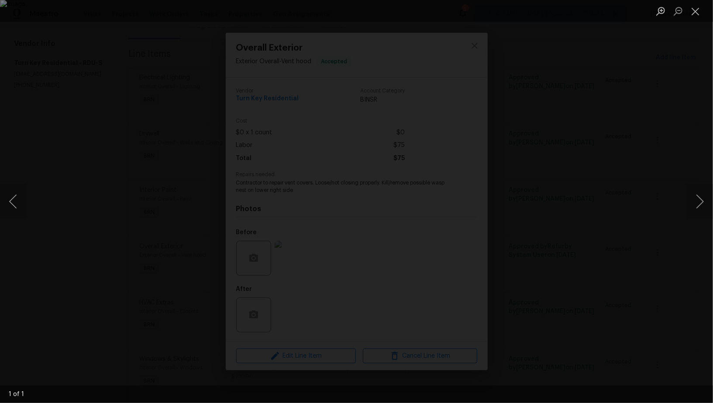
click at [559, 320] on div "Lightbox" at bounding box center [356, 201] width 713 height 403
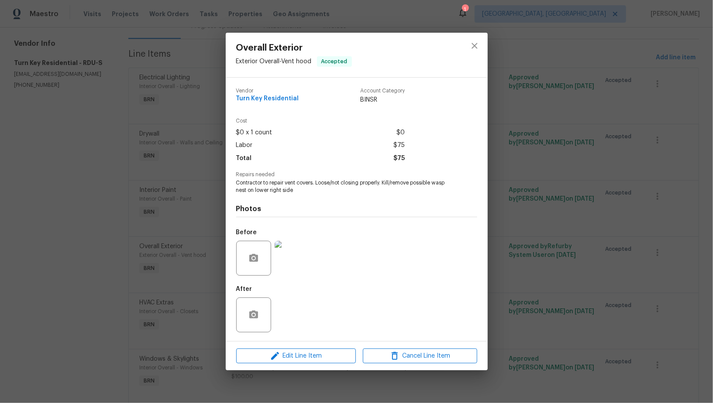
click at [559, 320] on div "Overall Exterior Exterior Overall - Vent hood Accepted Vendor Turn Key Resident…" at bounding box center [356, 201] width 713 height 403
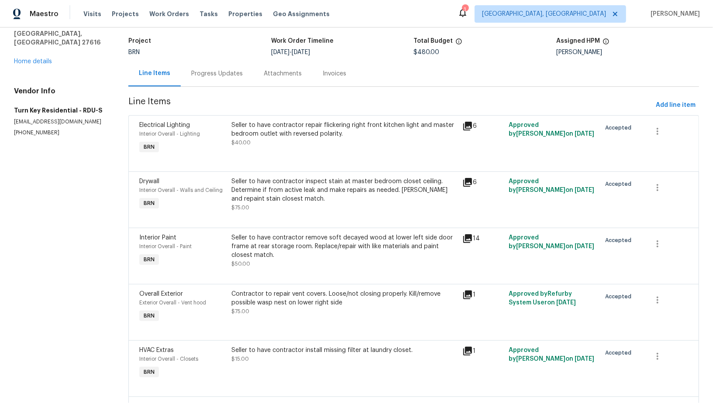
scroll to position [48, 0]
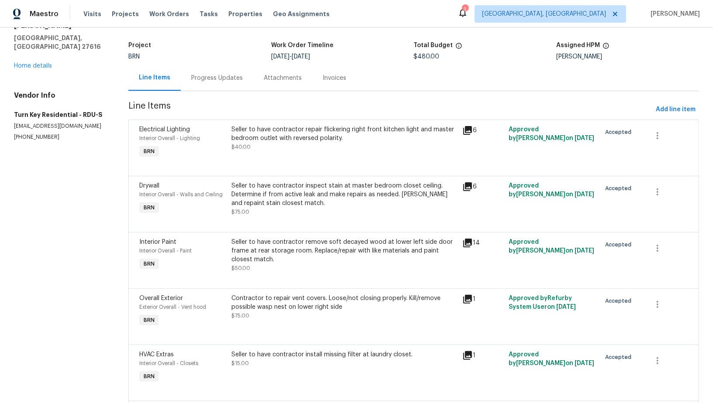
click at [310, 252] on div "Seller to have contractor remove soft decayed wood at lower left side door fram…" at bounding box center [344, 251] width 226 height 26
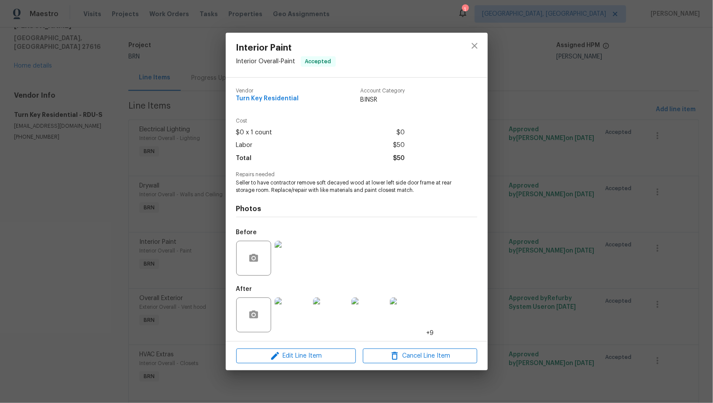
click at [295, 250] on img at bounding box center [291, 258] width 35 height 35
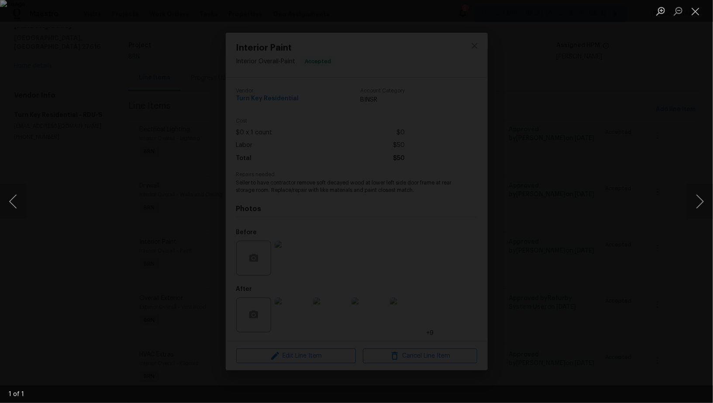
click at [368, 259] on div "Lightbox" at bounding box center [356, 201] width 713 height 403
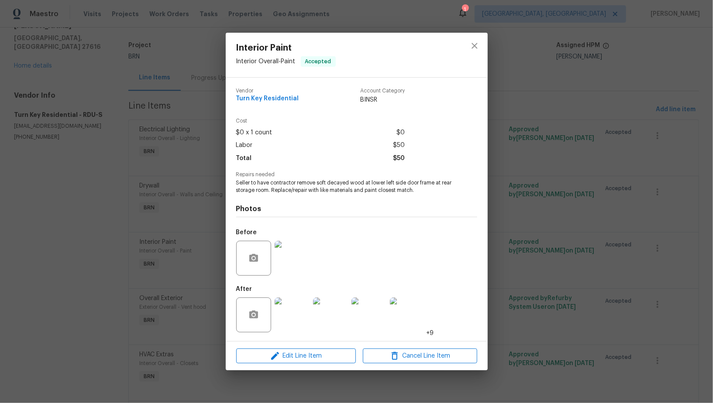
click at [298, 312] on img at bounding box center [291, 315] width 35 height 35
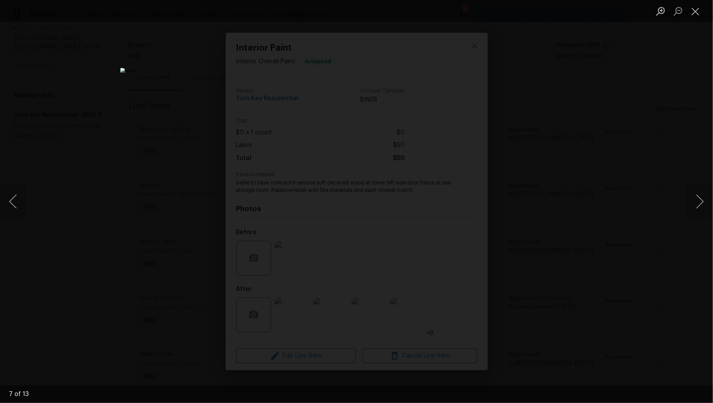
click at [552, 272] on div "Lightbox" at bounding box center [356, 201] width 713 height 403
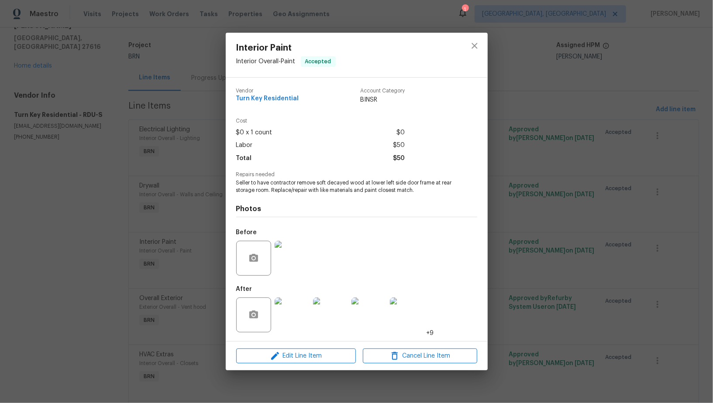
click at [304, 275] on img at bounding box center [291, 258] width 35 height 35
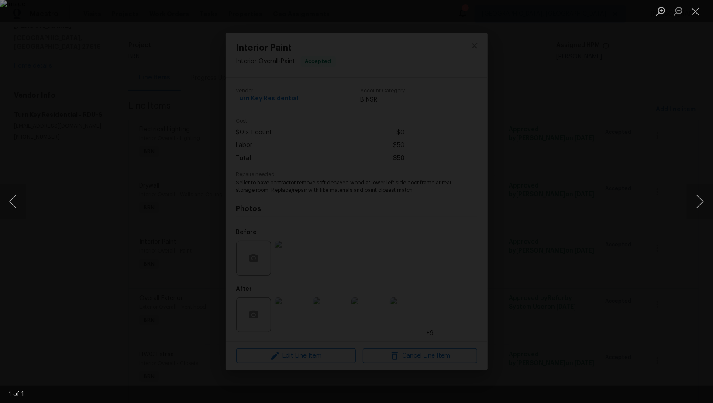
click at [546, 319] on div "Lightbox" at bounding box center [356, 201] width 713 height 403
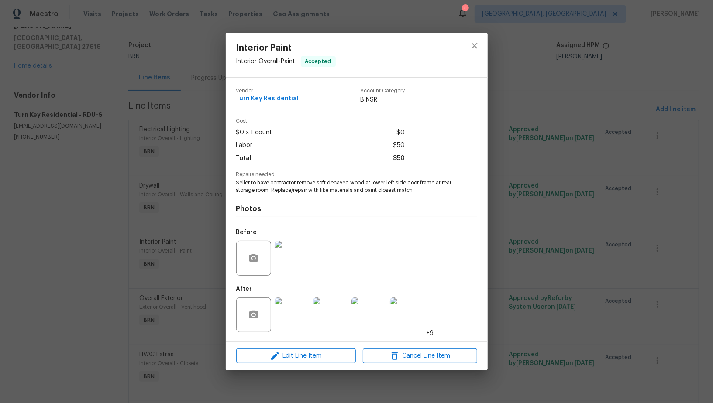
click at [546, 319] on div "Interior Paint Interior Overall - Paint Accepted Vendor Turn Key Residential Ac…" at bounding box center [356, 201] width 713 height 403
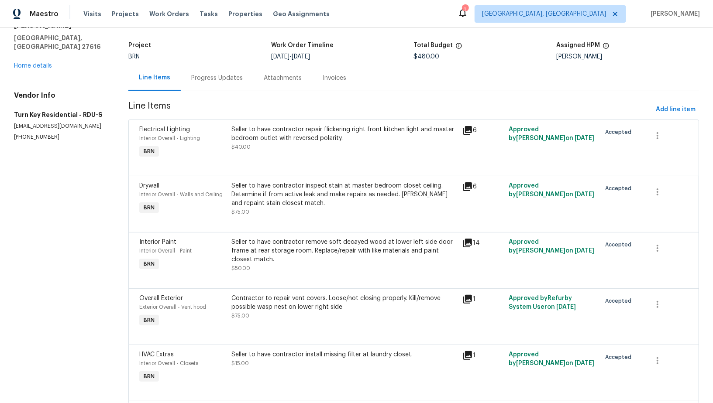
scroll to position [45, 0]
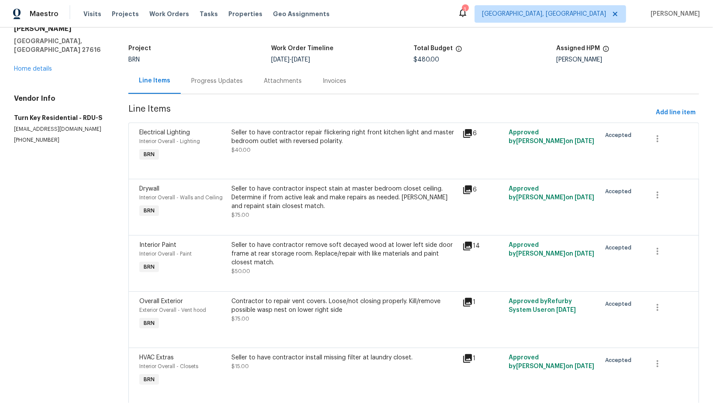
click at [305, 264] on div "Seller to have contractor remove soft decayed wood at lower left side door fram…" at bounding box center [344, 254] width 226 height 26
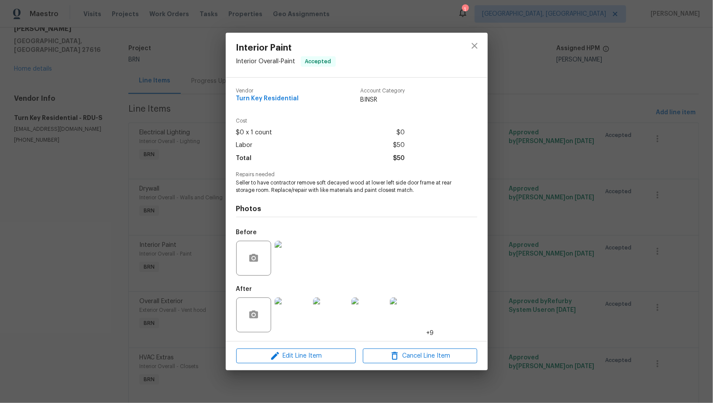
click at [294, 258] on img at bounding box center [291, 258] width 35 height 35
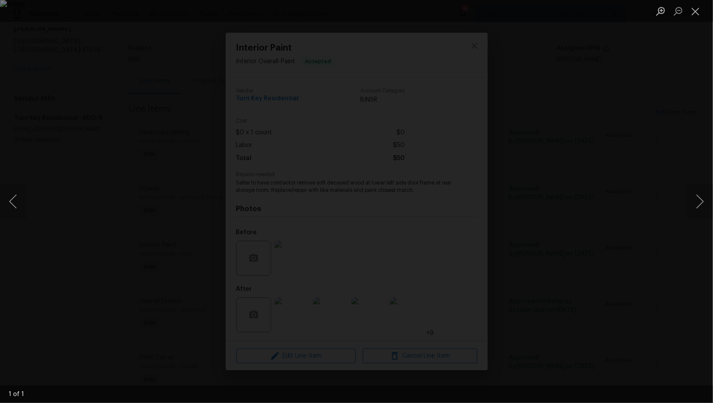
click at [506, 308] on div "Lightbox" at bounding box center [356, 201] width 713 height 403
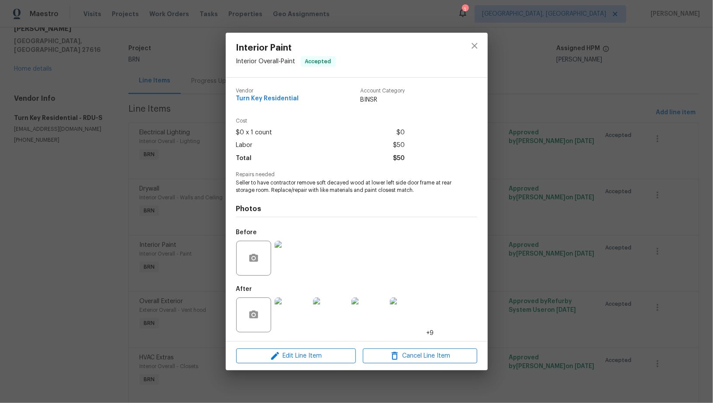
click at [506, 308] on div "Interior Paint Interior Overall - Paint Accepted Vendor Turn Key Residential Ac…" at bounding box center [356, 201] width 713 height 403
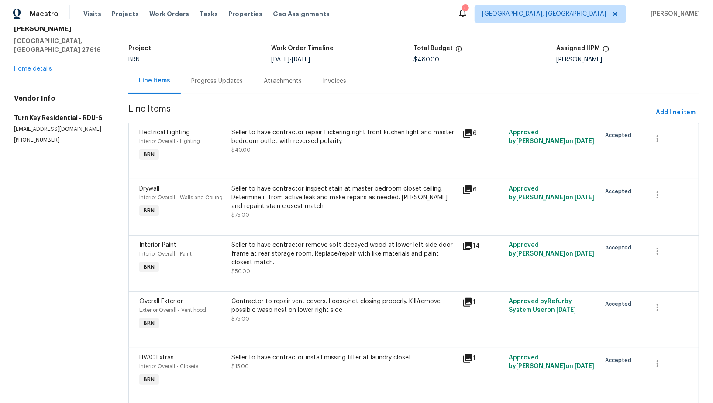
click at [303, 205] on div "Seller to have contractor inspect stain at master bedroom closet ceiling. Deter…" at bounding box center [344, 198] width 226 height 26
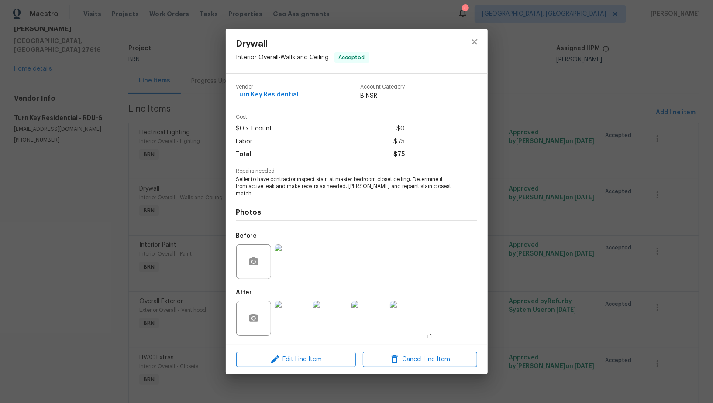
click at [298, 303] on img at bounding box center [291, 318] width 35 height 35
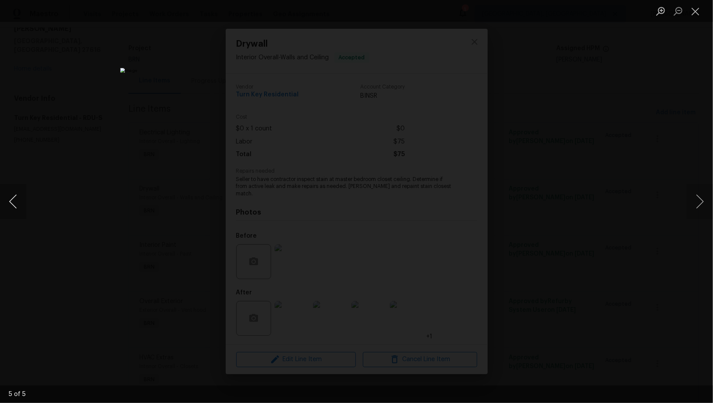
click at [3, 204] on button "Previous image" at bounding box center [13, 201] width 26 height 35
click at [9, 203] on button "Previous image" at bounding box center [13, 201] width 26 height 35
click at [140, 244] on div "Lightbox" at bounding box center [356, 201] width 713 height 403
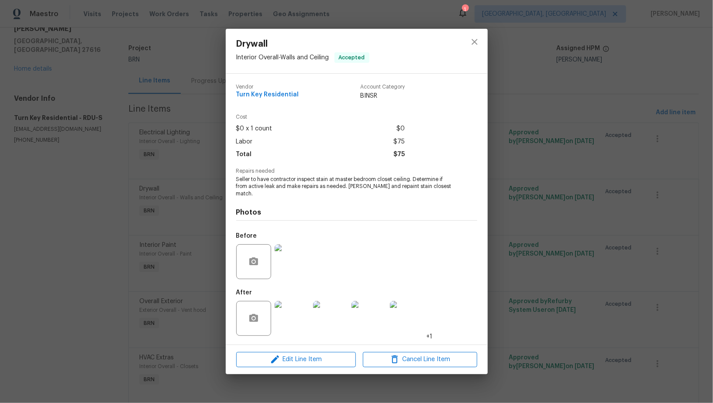
click at [294, 270] on img at bounding box center [291, 261] width 35 height 35
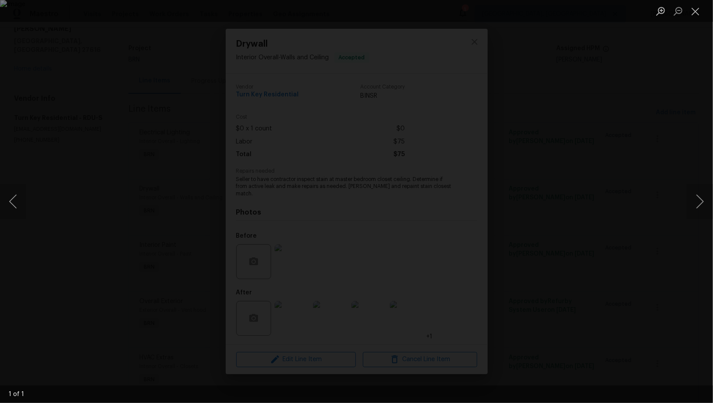
click at [536, 303] on div "Lightbox" at bounding box center [356, 201] width 713 height 403
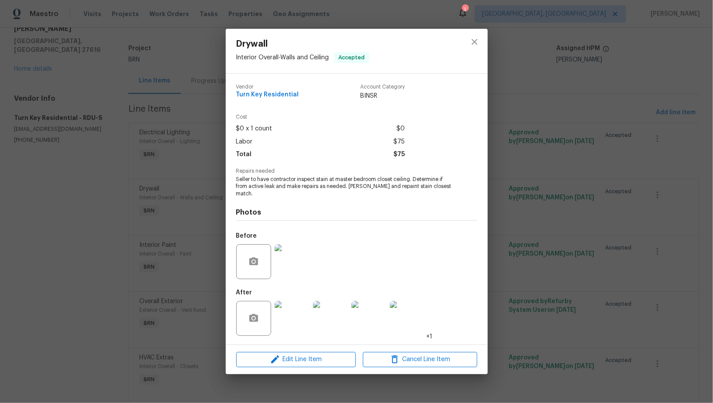
click at [536, 303] on div "Drywall Interior Overall - Walls and Ceiling Accepted Vendor Turn Key Residenti…" at bounding box center [356, 201] width 713 height 403
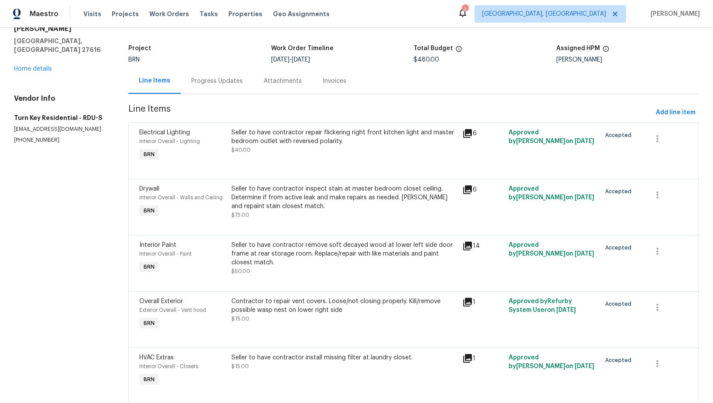
click at [309, 148] on div "Seller to have contractor repair flickering right front kitchen light and maste…" at bounding box center [344, 141] width 226 height 26
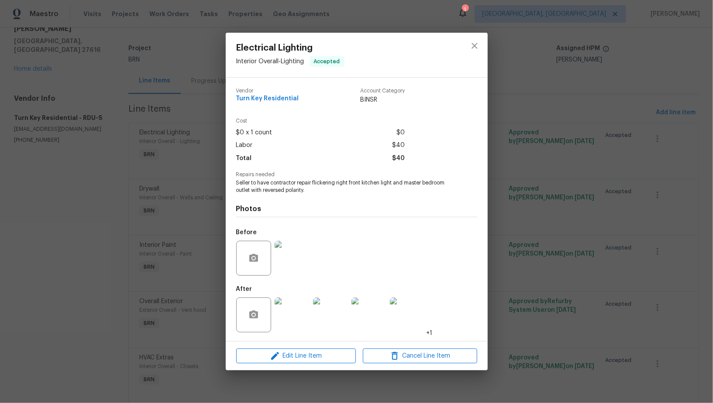
click at [294, 260] on img at bounding box center [291, 258] width 35 height 35
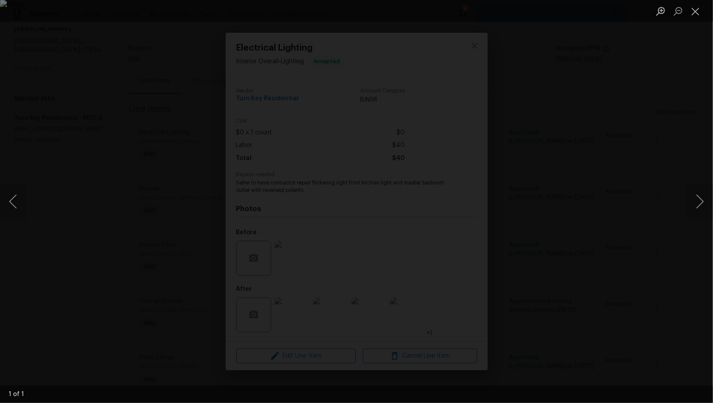
click at [279, 333] on div "Lightbox" at bounding box center [356, 201] width 713 height 403
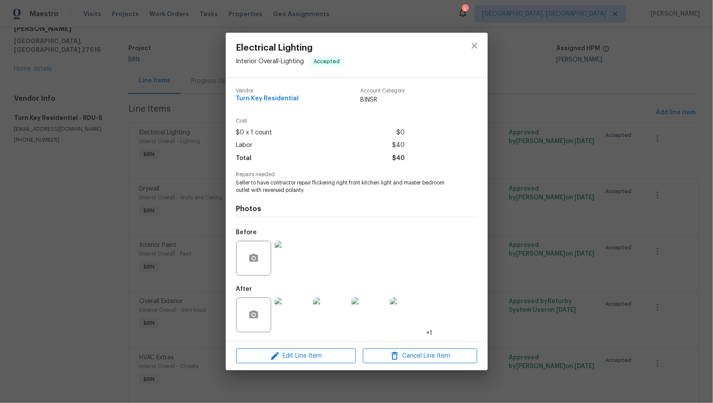
click at [296, 325] on img at bounding box center [291, 315] width 35 height 35
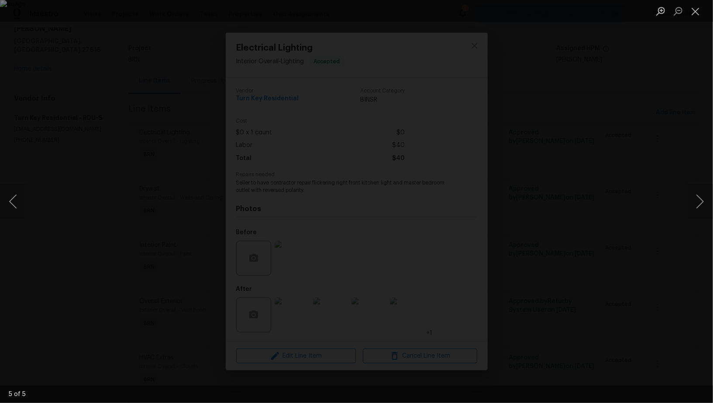
click at [596, 295] on div "Lightbox" at bounding box center [356, 201] width 713 height 403
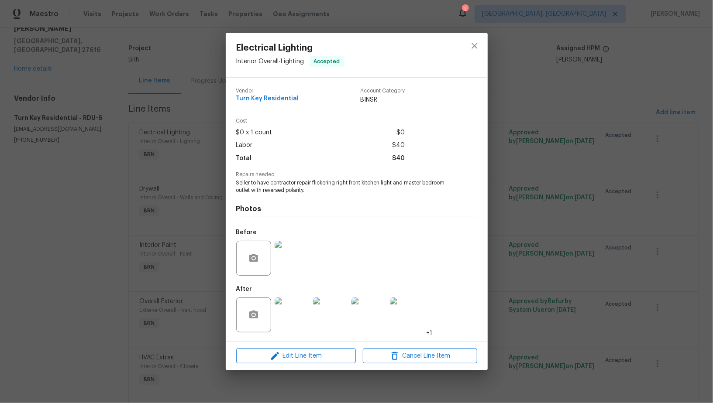
click at [313, 260] on div "Before" at bounding box center [356, 252] width 241 height 57
click at [302, 260] on img at bounding box center [291, 258] width 35 height 35
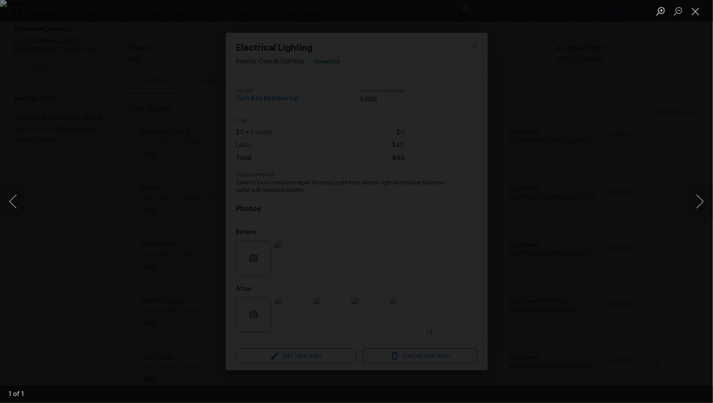
click at [215, 302] on div "Lightbox" at bounding box center [356, 201] width 713 height 403
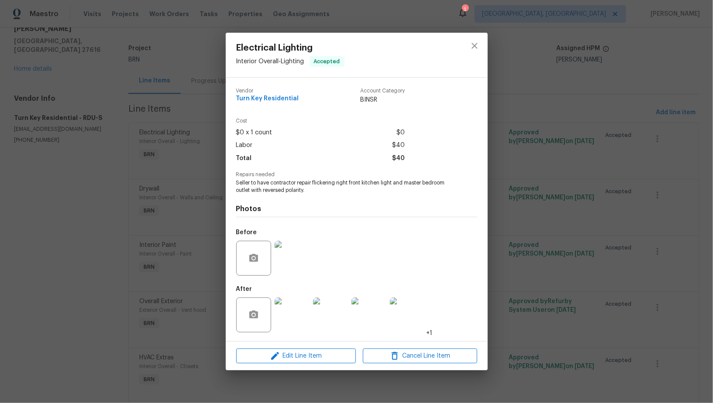
click at [376, 314] on img at bounding box center [368, 315] width 35 height 35
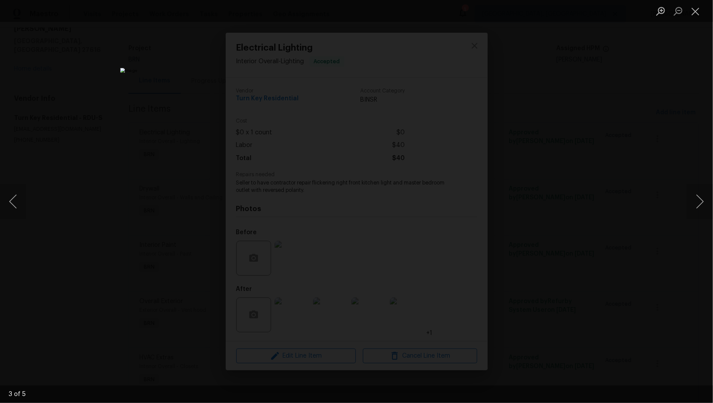
click at [546, 302] on div "Lightbox" at bounding box center [356, 201] width 713 height 403
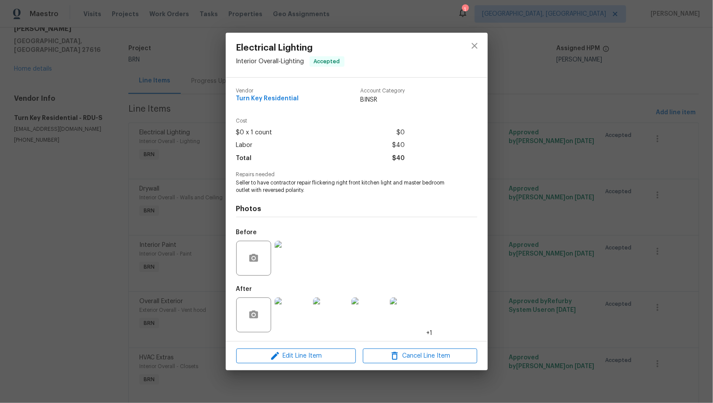
click at [546, 302] on div "Electrical Lighting Interior Overall - Lighting Accepted Vendor Turn Key Reside…" at bounding box center [356, 201] width 713 height 403
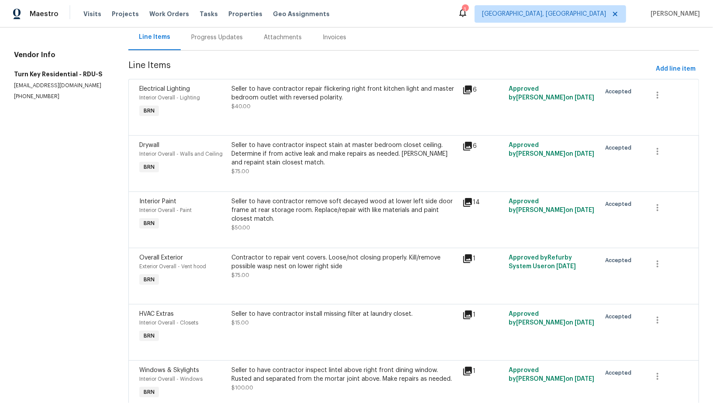
scroll to position [0, 0]
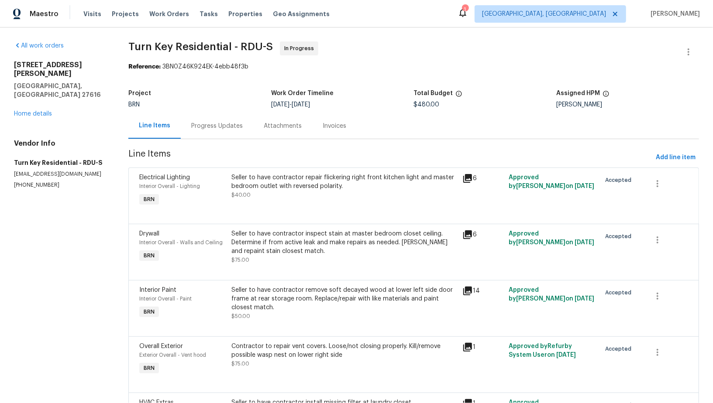
click at [217, 123] on div "Progress Updates" at bounding box center [216, 126] width 51 height 9
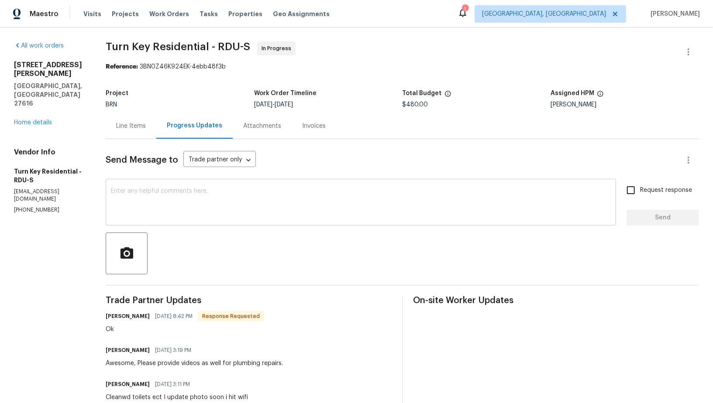
click at [228, 195] on textarea at bounding box center [361, 203] width 500 height 31
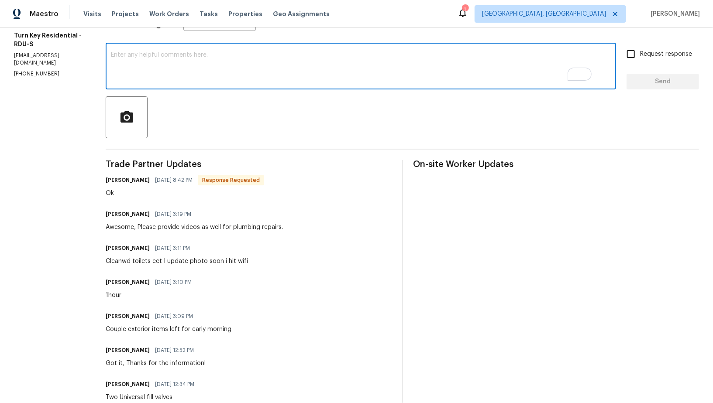
scroll to position [132, 0]
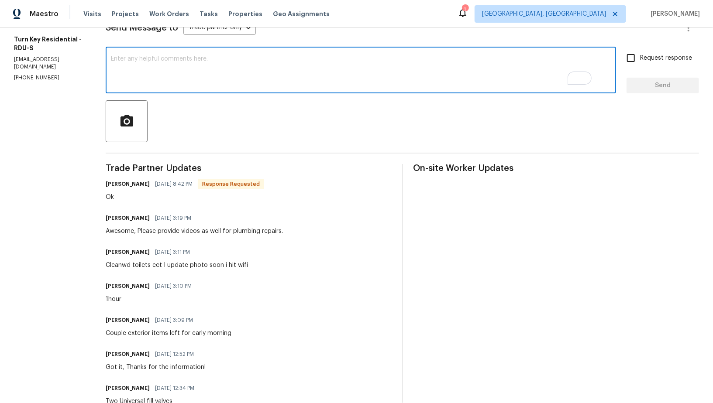
click at [238, 87] on div "x ​" at bounding box center [361, 71] width 510 height 45
type textarea "A"
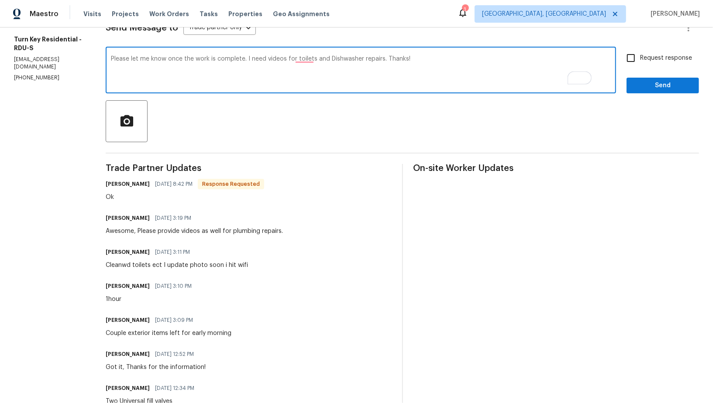
click at [322, 65] on textarea "Please let me know once the work is complete. I need videos for toilets and Dis…" at bounding box center [361, 71] width 500 height 31
click at [322, 60] on textarea "Please let me know once the work is complete. I need videos for toilets and Dis…" at bounding box center [361, 71] width 500 height 31
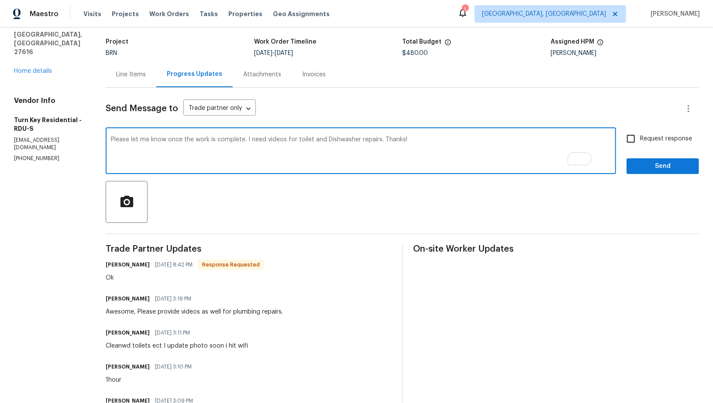
scroll to position [34, 0]
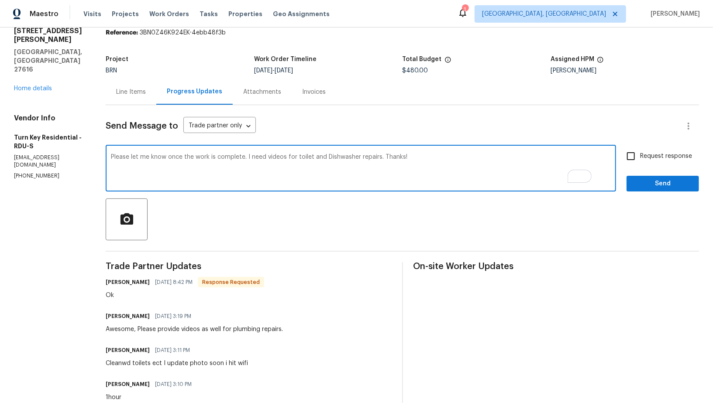
click at [452, 157] on textarea "Please let me know once the work is complete. I need videos for toilet and Dish…" at bounding box center [361, 169] width 500 height 31
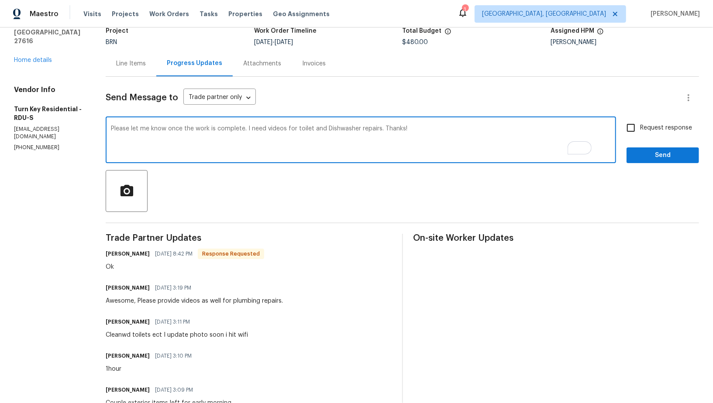
scroll to position [0, 0]
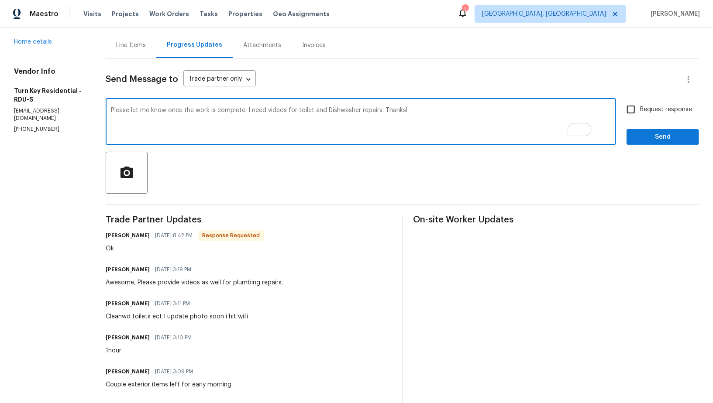
type textarea "Please let me know once the work is complete. I need videos for toilet and Dish…"
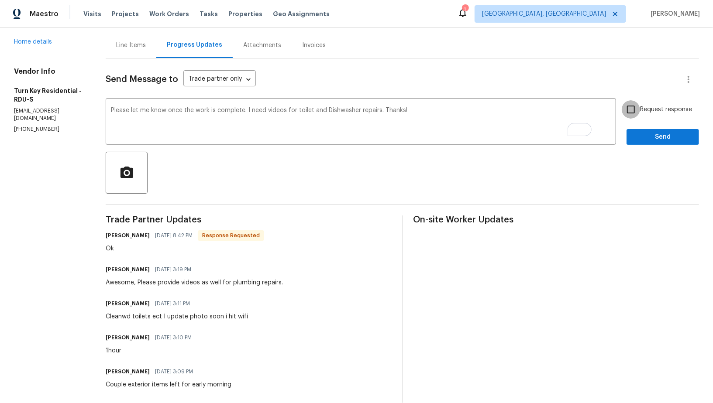
click at [625, 110] on input "Request response" at bounding box center [630, 109] width 18 height 18
checkbox input "true"
click at [645, 128] on div "Request response Send" at bounding box center [662, 122] width 72 height 45
click at [631, 135] on button "Send" at bounding box center [662, 137] width 72 height 16
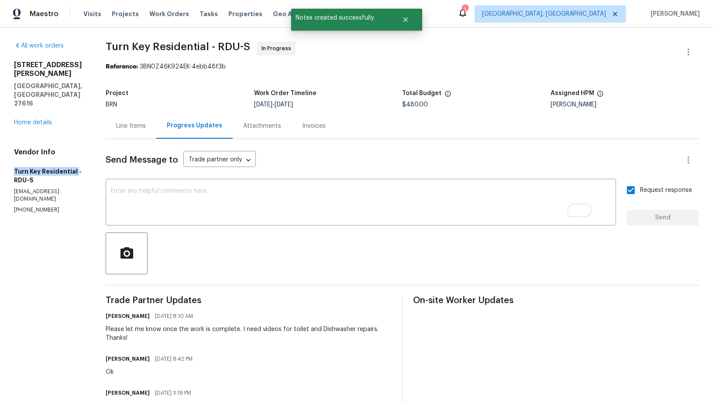
drag, startPoint x: 1, startPoint y: 140, endPoint x: 75, endPoint y: 144, distance: 74.3
copy h5 "Turn Key Residential"
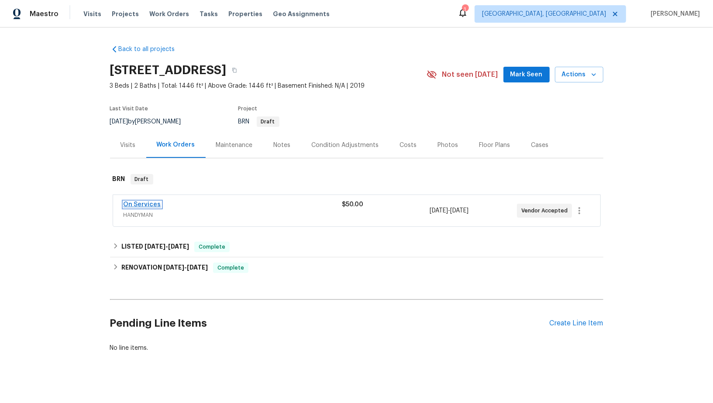
click at [150, 205] on link "On Services" at bounding box center [142, 205] width 38 height 6
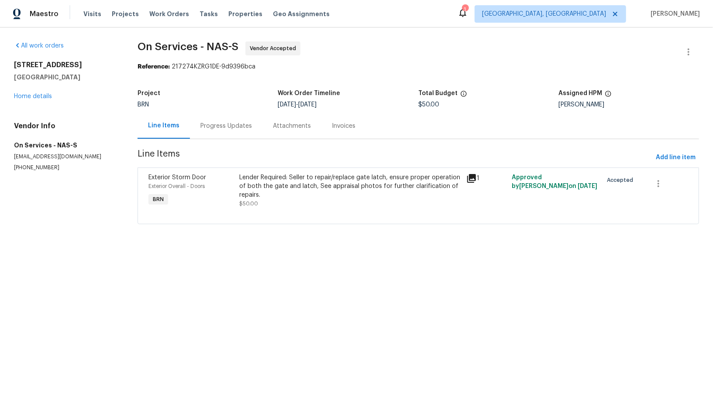
click at [231, 126] on div "Progress Updates" at bounding box center [225, 126] width 51 height 9
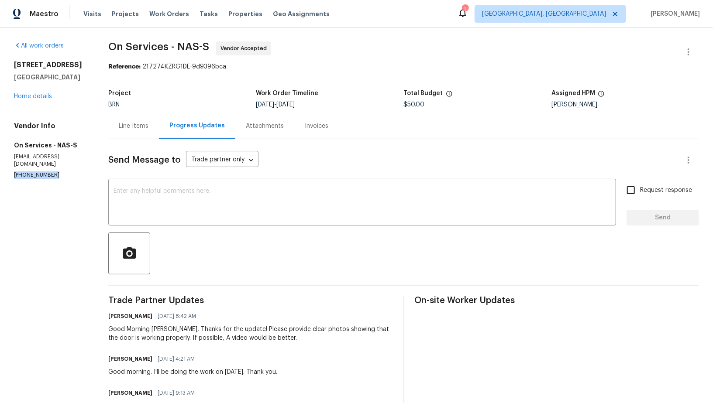
drag, startPoint x: 62, startPoint y: 167, endPoint x: 0, endPoint y: 166, distance: 62.4
click at [0, 166] on div "All work orders 7007 Berkswell Dr Lebanon, TN 37087 Home details Vendor Info On…" at bounding box center [356, 244] width 713 height 434
copy p "(631) 459-2275"
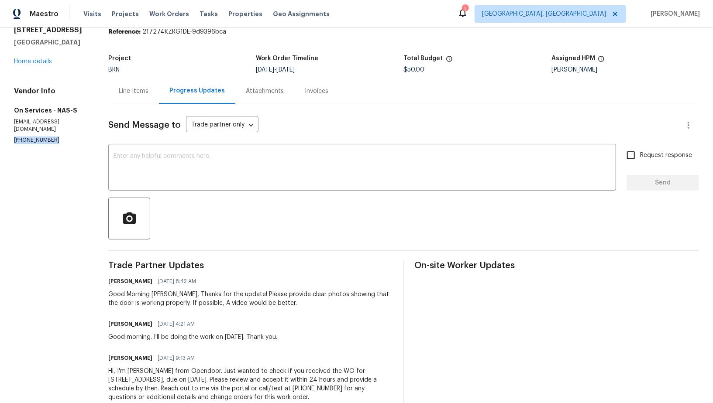
scroll to position [37, 0]
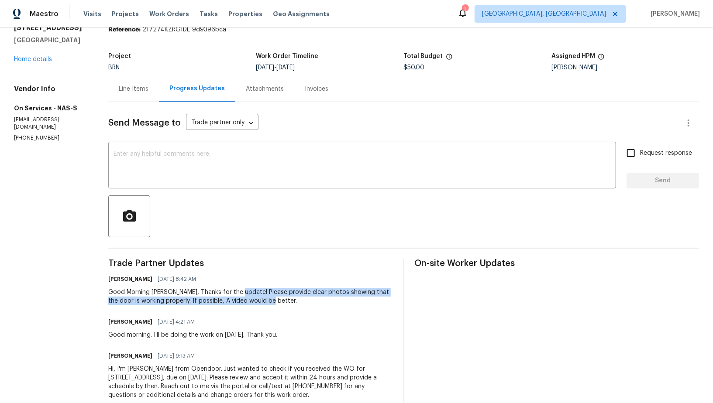
drag, startPoint x: 236, startPoint y: 293, endPoint x: 274, endPoint y: 305, distance: 39.2
click at [274, 305] on div "Good Morning Jorge, Thanks for the update! Please provide clear photos showing …" at bounding box center [250, 296] width 284 height 17
copy div "Please provide clear photos showing that the door is working properly. If possi…"
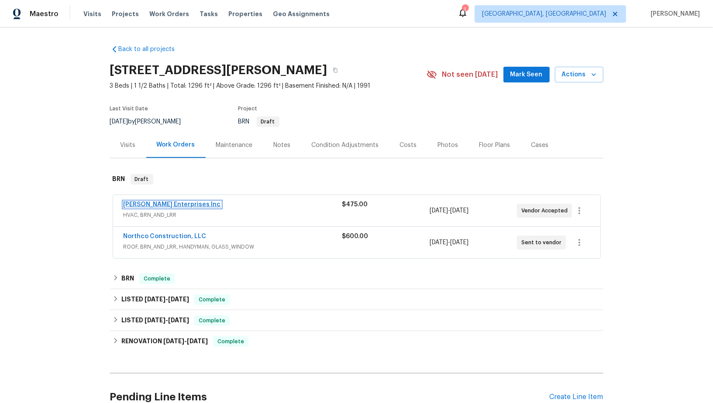
click at [161, 206] on link "[PERSON_NAME] Enterprises Inc" at bounding box center [171, 205] width 97 height 6
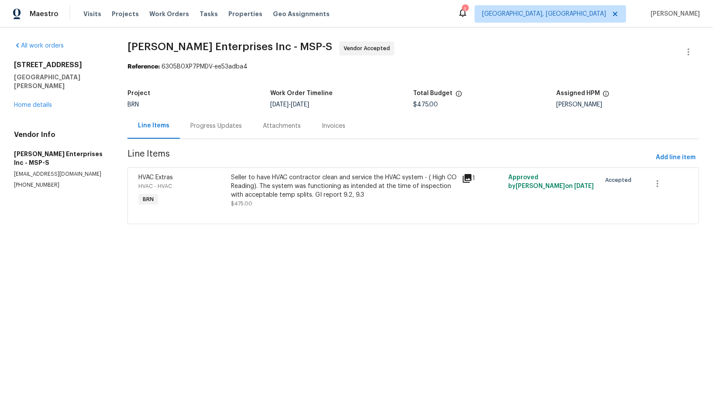
click at [205, 117] on div "Progress Updates" at bounding box center [216, 126] width 72 height 26
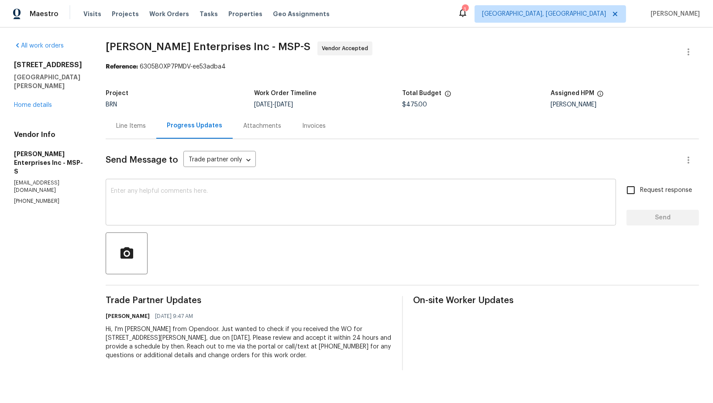
click at [230, 196] on textarea at bounding box center [361, 203] width 500 height 31
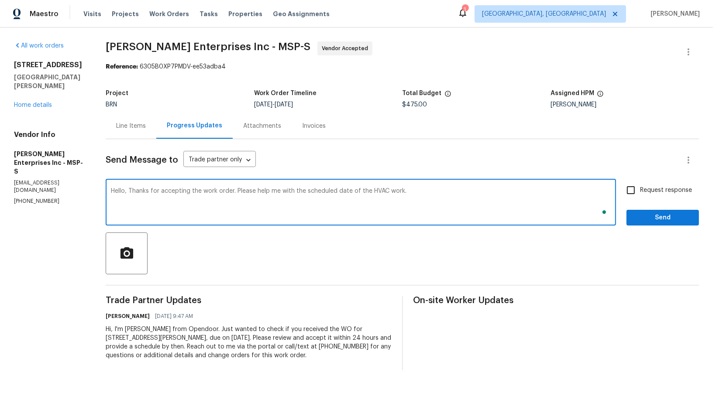
type textarea "Hello, Thanks for accepting the work order. Please help me with the scheduled d…"
click at [639, 189] on input "Request response" at bounding box center [630, 190] width 18 height 18
checkbox input "true"
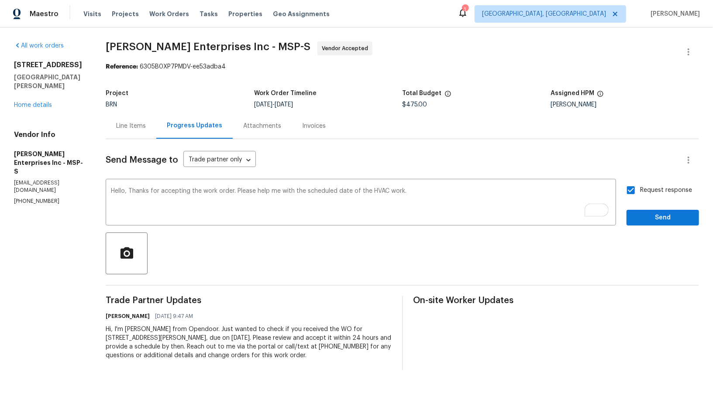
click at [647, 208] on div "Request response Send" at bounding box center [662, 203] width 72 height 45
click at [647, 210] on button "Send" at bounding box center [662, 218] width 72 height 16
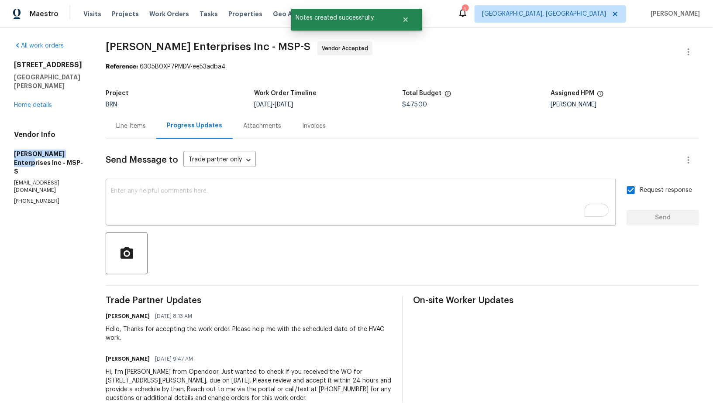
drag, startPoint x: 7, startPoint y: 147, endPoint x: 79, endPoint y: 148, distance: 72.0
click at [79, 148] on div "All work orders 61 Sycamore St W St. Paul, MN 55117 Home details Vendor Info De…" at bounding box center [356, 227] width 713 height 400
copy h5 "Deschene Enterprises"
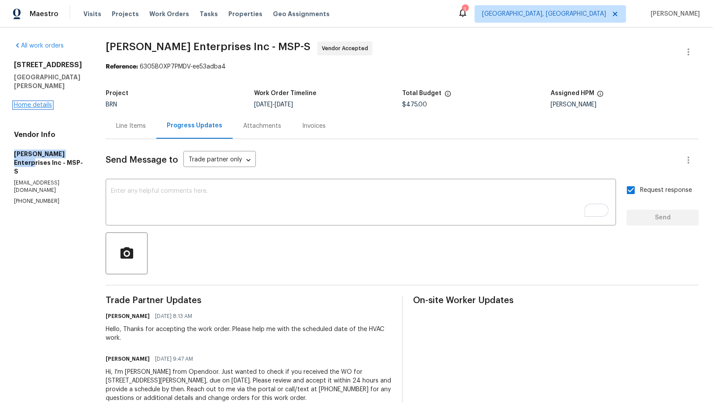
click at [39, 102] on link "Home details" at bounding box center [33, 105] width 38 height 6
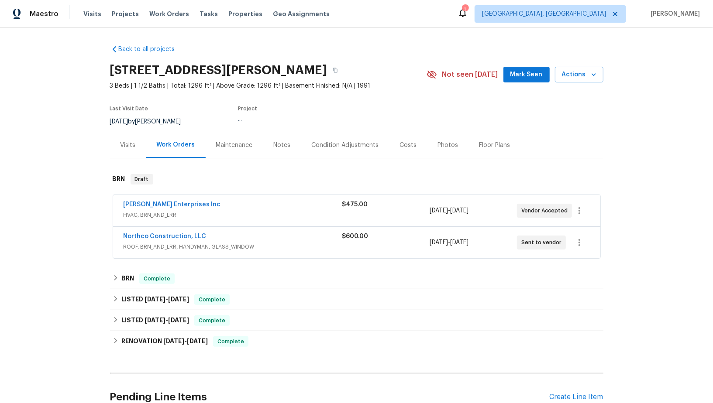
click at [188, 232] on span "Northco Construction, LLC" at bounding box center [164, 236] width 83 height 9
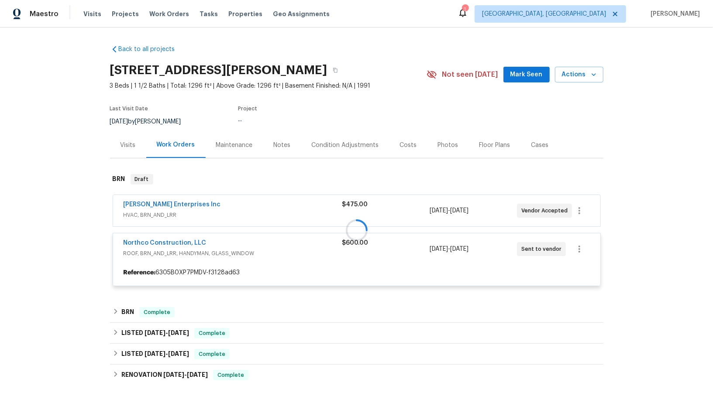
click at [186, 241] on div at bounding box center [356, 230] width 493 height 130
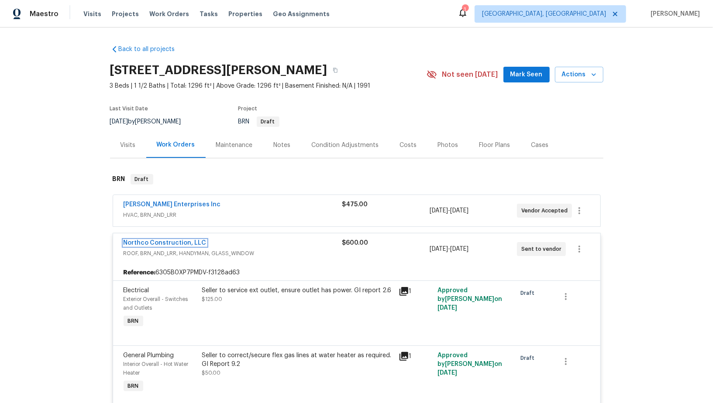
click at [186, 241] on link "Northco Construction, LLC" at bounding box center [164, 243] width 83 height 6
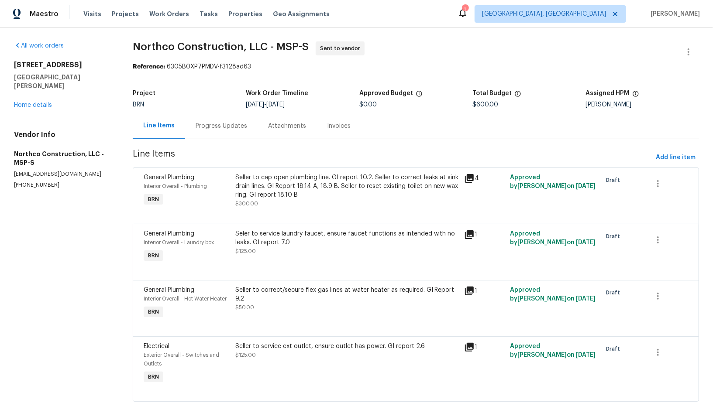
click at [238, 125] on div "Progress Updates" at bounding box center [220, 126] width 51 height 9
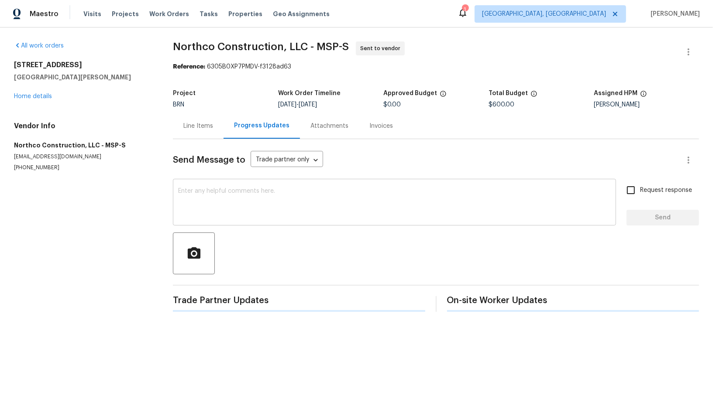
click at [250, 202] on textarea at bounding box center [394, 203] width 432 height 31
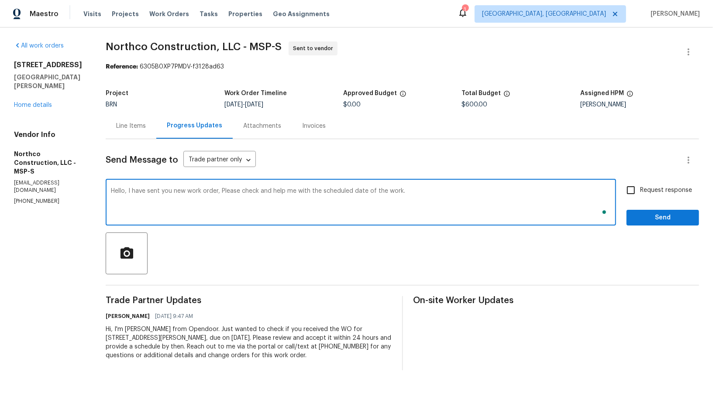
click at [219, 191] on textarea "Hello, I have sent you new work order, Please check and help me with the schedu…" at bounding box center [361, 203] width 500 height 31
drag, startPoint x: 271, startPoint y: 191, endPoint x: 462, endPoint y: 187, distance: 191.2
click at [462, 187] on div "Hello, I have sent you new work order. Please check and help me with the schedu…" at bounding box center [361, 203] width 510 height 45
click at [327, 206] on textarea "Hello, I have sent you new work order. Please check and help me with the schedu…" at bounding box center [361, 203] width 500 height 31
drag, startPoint x: 272, startPoint y: 192, endPoint x: 477, endPoint y: 198, distance: 204.7
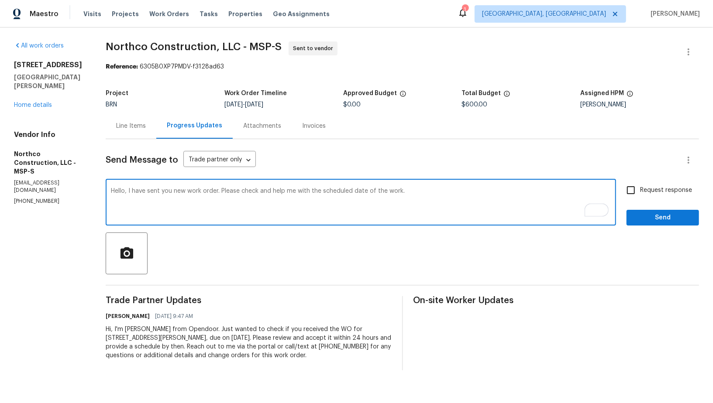
click at [477, 198] on textarea "Hello, I have sent you new work order. Please check and help me with the schedu…" at bounding box center [361, 203] width 500 height 31
click at [178, 190] on textarea "Hello, I have sent you new work order. Please check and let me know if you can …" at bounding box center [361, 203] width 500 height 31
type textarea "Hello, I have sent you a new work order. Please check and let me know if you ca…"
click at [635, 191] on input "Request response" at bounding box center [630, 190] width 18 height 18
checkbox input "true"
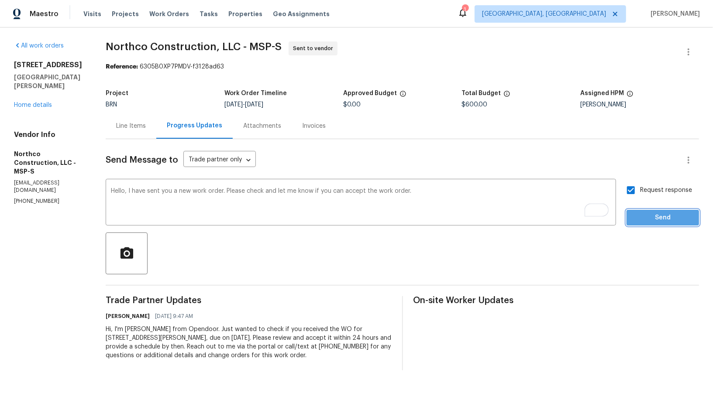
click at [652, 213] on span "Send" at bounding box center [662, 218] width 58 height 11
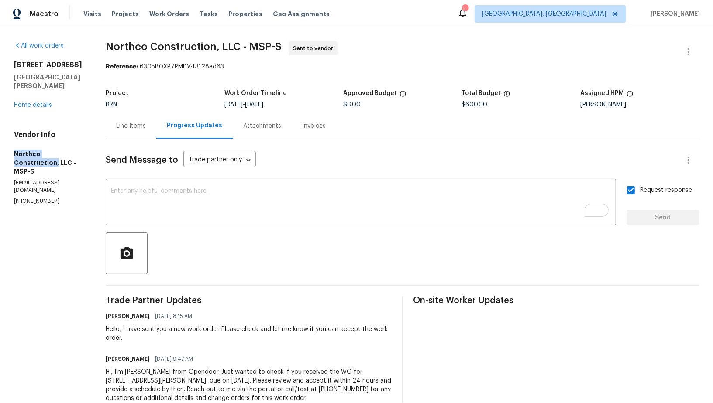
drag, startPoint x: 10, startPoint y: 144, endPoint x: 79, endPoint y: 144, distance: 69.8
click at [79, 144] on div "All work orders 61 Sycamore St W St. Paul, MN 55117 Home details Vendor Info No…" at bounding box center [356, 227] width 713 height 400
copy h5 "Northco Construction,"
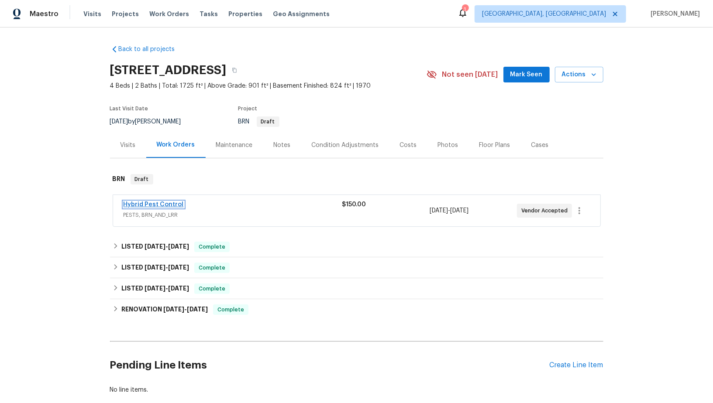
click at [144, 206] on link "Hybrid Pest Control" at bounding box center [153, 205] width 60 height 6
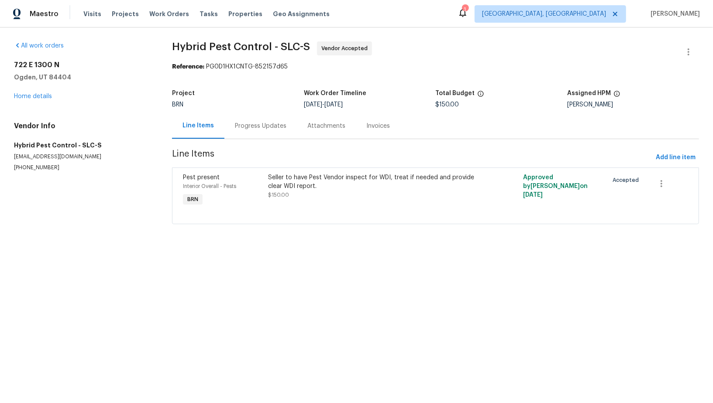
click at [243, 130] on div "Progress Updates" at bounding box center [260, 126] width 51 height 9
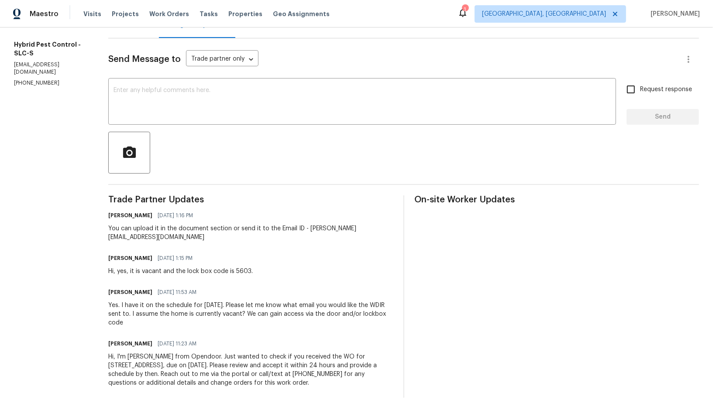
scroll to position [109, 0]
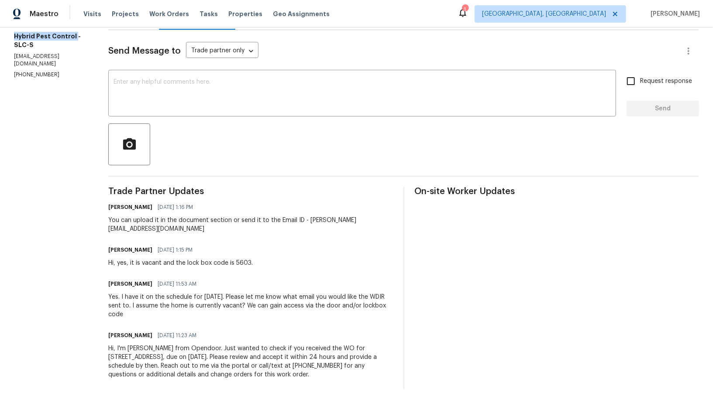
drag, startPoint x: 8, startPoint y: 33, endPoint x: 72, endPoint y: 35, distance: 64.2
click at [72, 35] on div "All work orders [STREET_ADDRESS] Home details Vendor Info Hybrid Pest Control -…" at bounding box center [356, 160] width 713 height 485
copy h5 "Hybrid Pest Control"
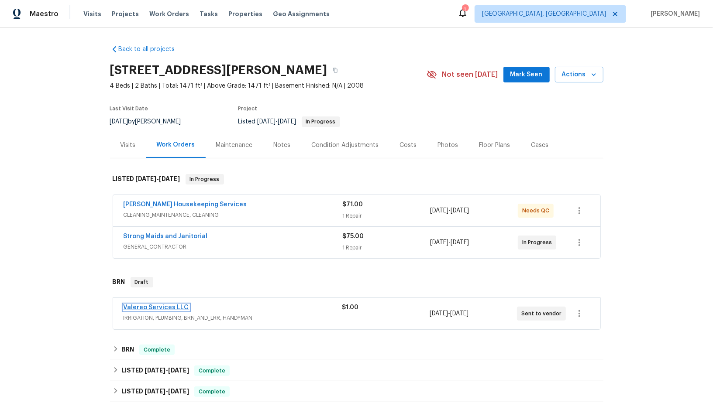
click at [153, 308] on link "Valereo Services LLC" at bounding box center [155, 308] width 65 height 6
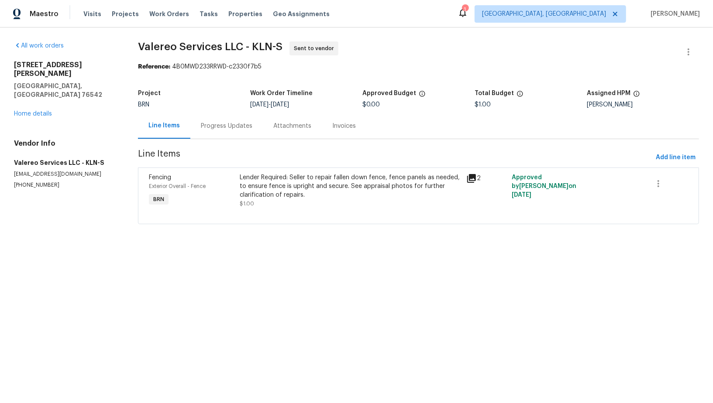
click at [235, 118] on div "Progress Updates" at bounding box center [226, 126] width 72 height 26
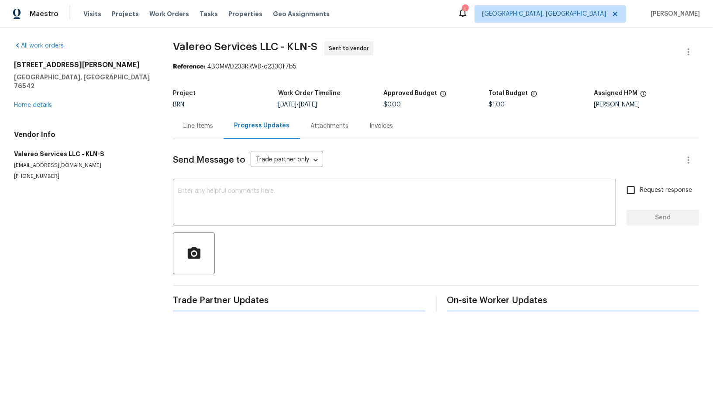
click at [243, 226] on div "Send Message to Trade partner only Trade partner only ​ x ​ Request response Se…" at bounding box center [436, 225] width 526 height 173
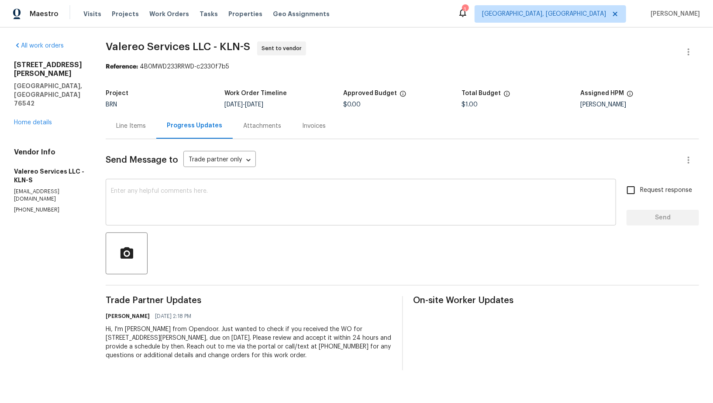
click at [223, 212] on textarea at bounding box center [361, 203] width 500 height 31
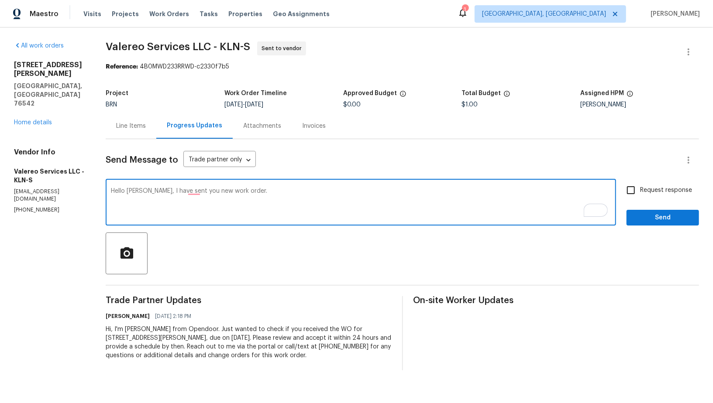
click at [199, 189] on textarea "Hello Kelly, I have sent you new work order." at bounding box center [361, 203] width 500 height 31
click at [261, 194] on textarea "Hello Kelly, I have sent you a new work order." at bounding box center [361, 203] width 500 height 31
type textarea "Hello Kelly, I have sent you a new work order. Could you please check and let m…"
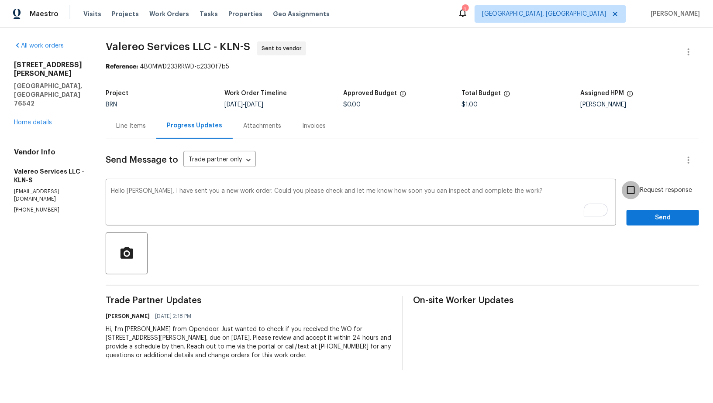
click at [635, 194] on input "Request response" at bounding box center [630, 190] width 18 height 18
checkbox input "true"
click at [647, 221] on span "Send" at bounding box center [662, 218] width 58 height 11
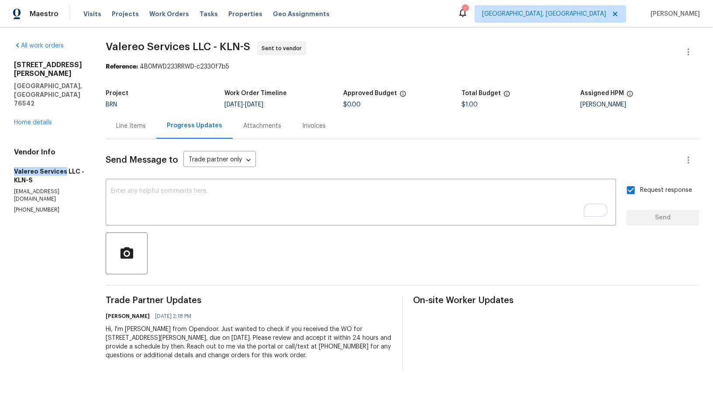
drag, startPoint x: 12, startPoint y: 149, endPoint x: 62, endPoint y: 147, distance: 49.8
click at [62, 147] on div "All work orders 407 Viola Dr Killeen, TX 76542 Home details Vendor Info Valereo…" at bounding box center [356, 205] width 713 height 357
copy h5 "Valereo Services"
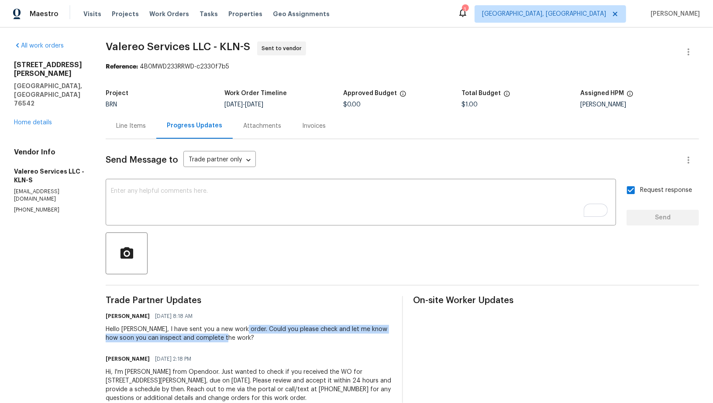
drag, startPoint x: 237, startPoint y: 329, endPoint x: 257, endPoint y: 343, distance: 23.8
click at [257, 343] on div "Trade Partner Updates Padmapriya R 08/15/2025 8:18 AM Hello Kelly, I have sent …" at bounding box center [248, 354] width 285 height 117
copy div "Could you please check and let me know how soon you can inspect and complete th…"
